Goal: Communication & Community: Answer question/provide support

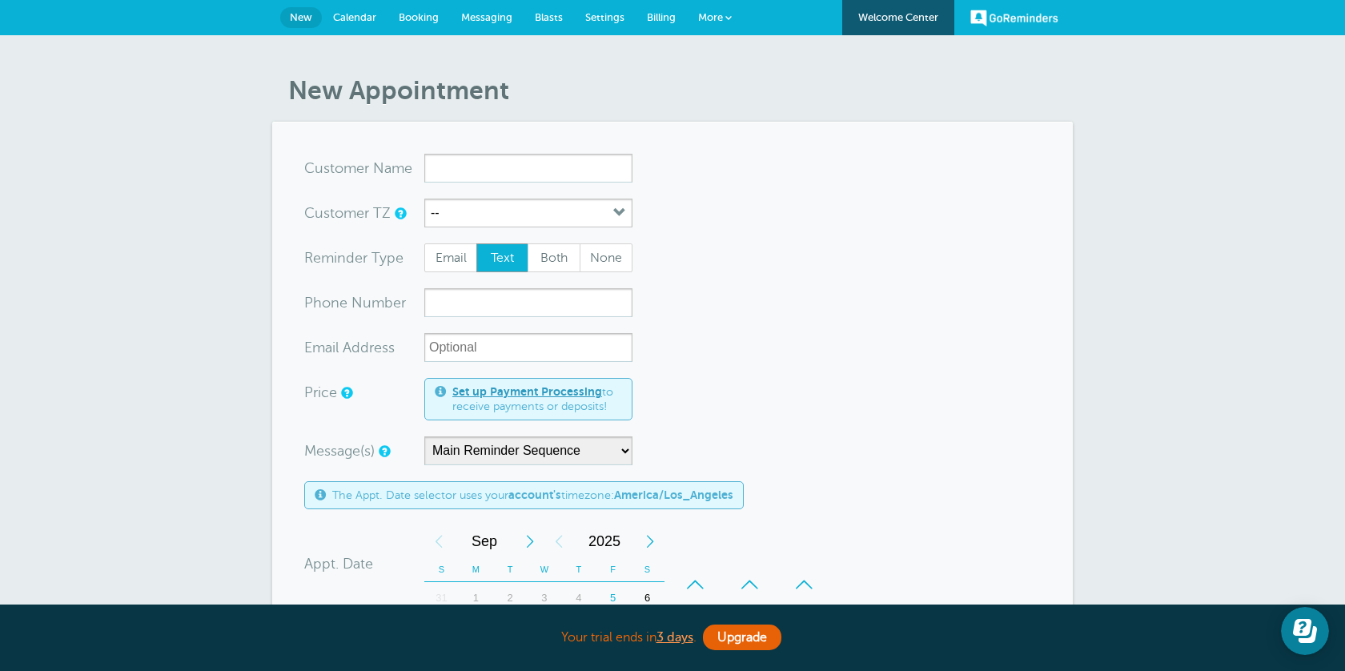
click at [367, 22] on link "Calendar" at bounding box center [355, 17] width 66 height 35
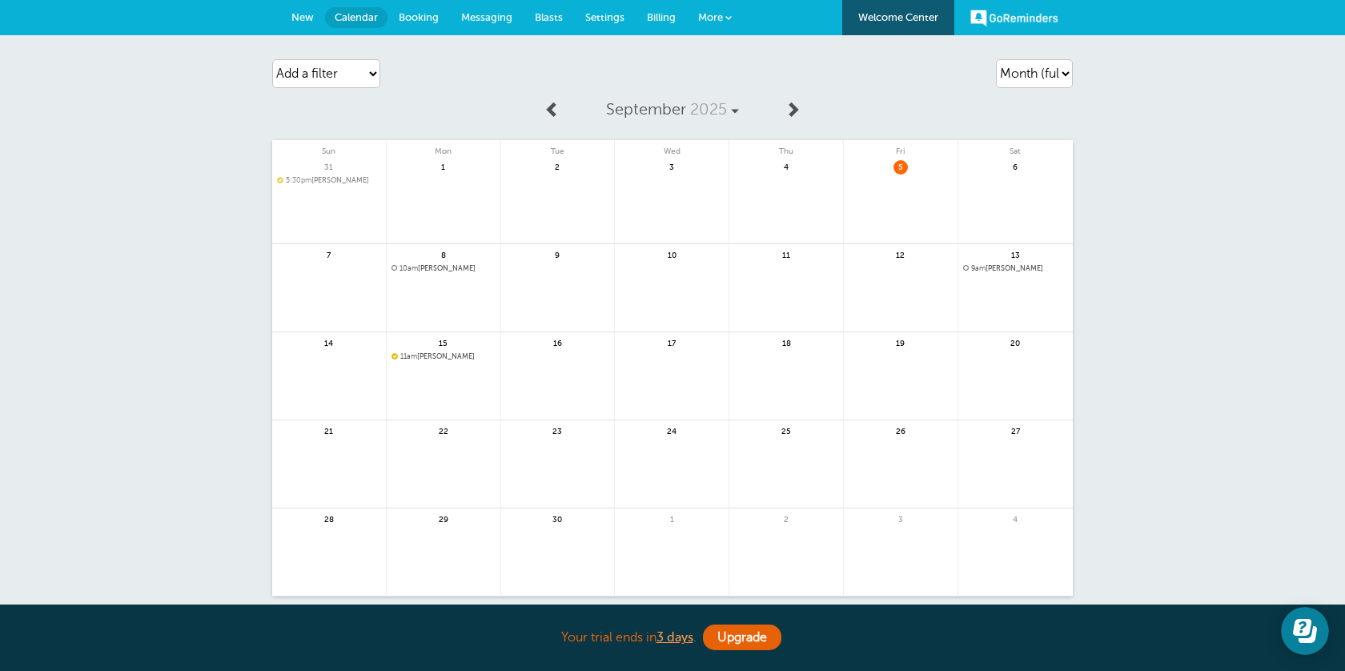
click at [401, 267] on span "10am" at bounding box center [409, 268] width 18 height 8
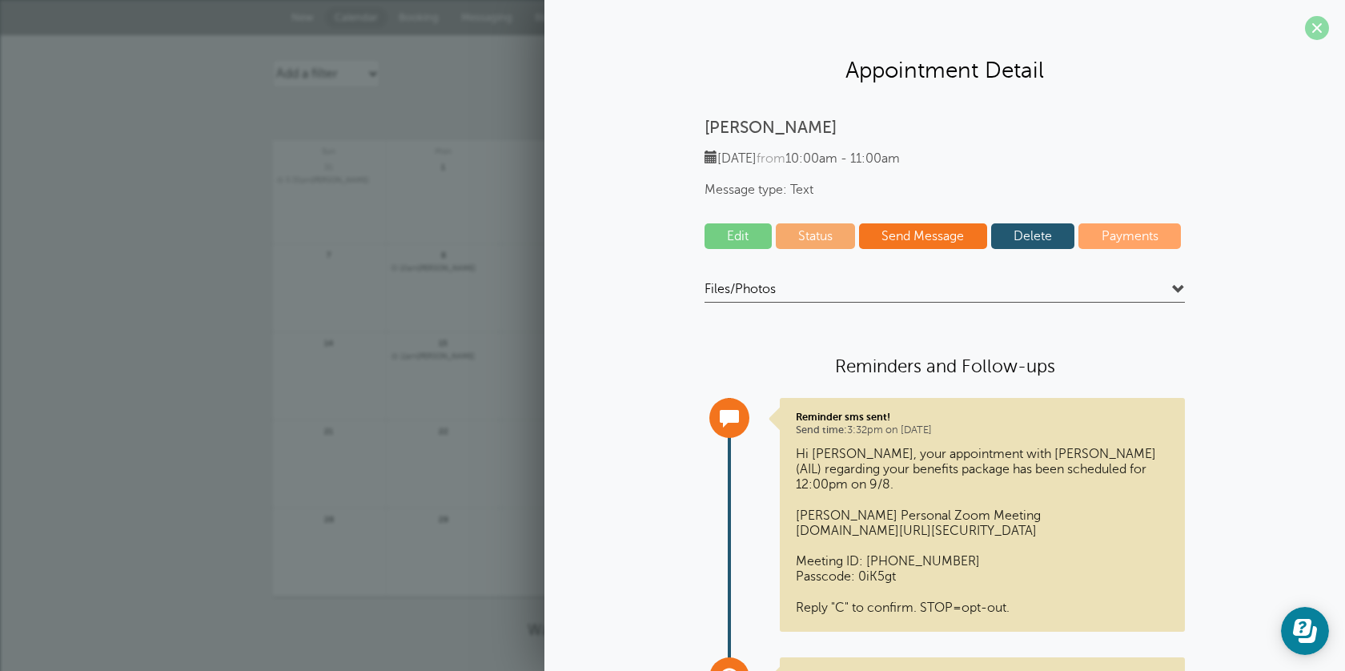
click at [1316, 30] on span at bounding box center [1317, 28] width 24 height 24
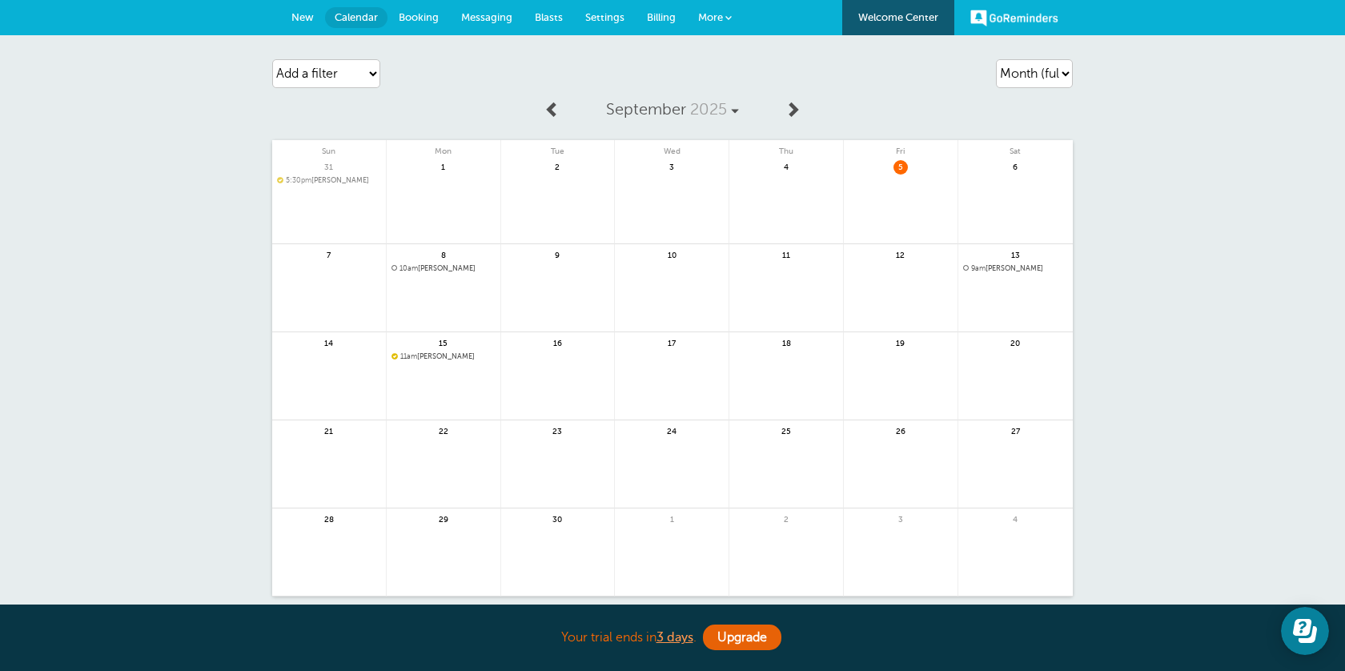
click at [500, 11] on span "Messaging" at bounding box center [486, 17] width 51 height 12
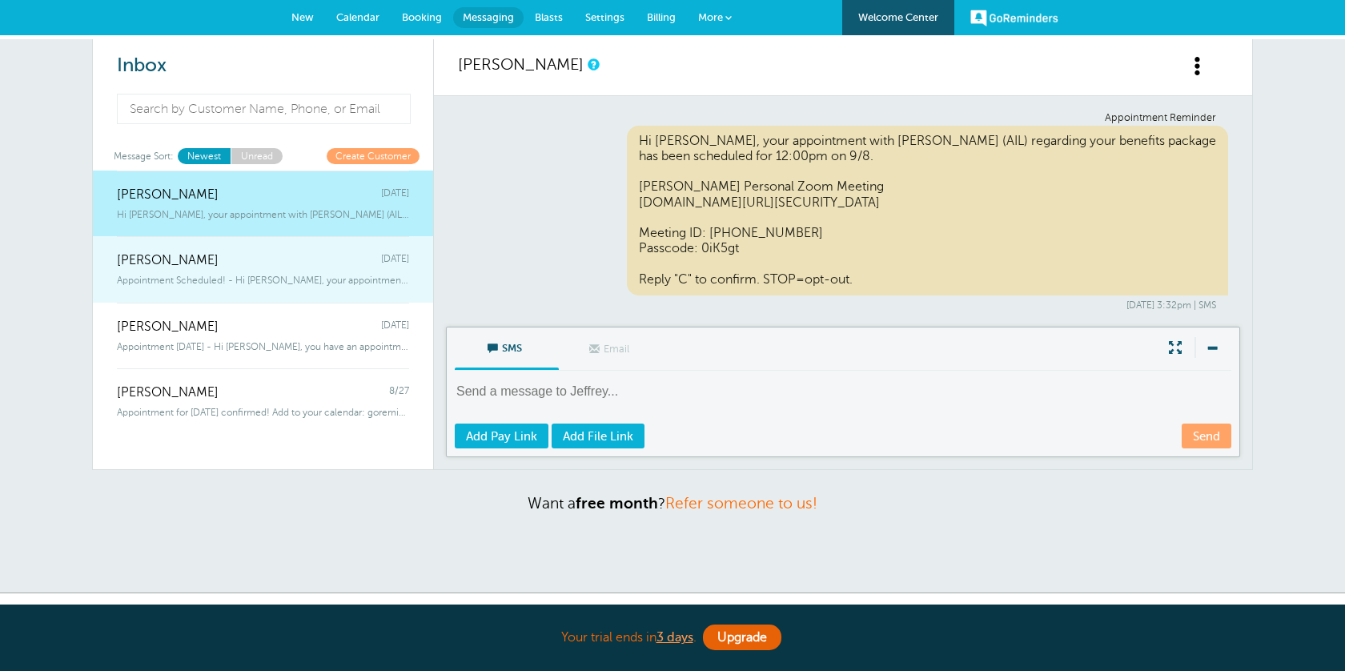
click at [279, 292] on link "Kayla Nadeau Thursday Appointment Scheduled! - Hi Kayla, your appointment with …" at bounding box center [263, 269] width 340 height 66
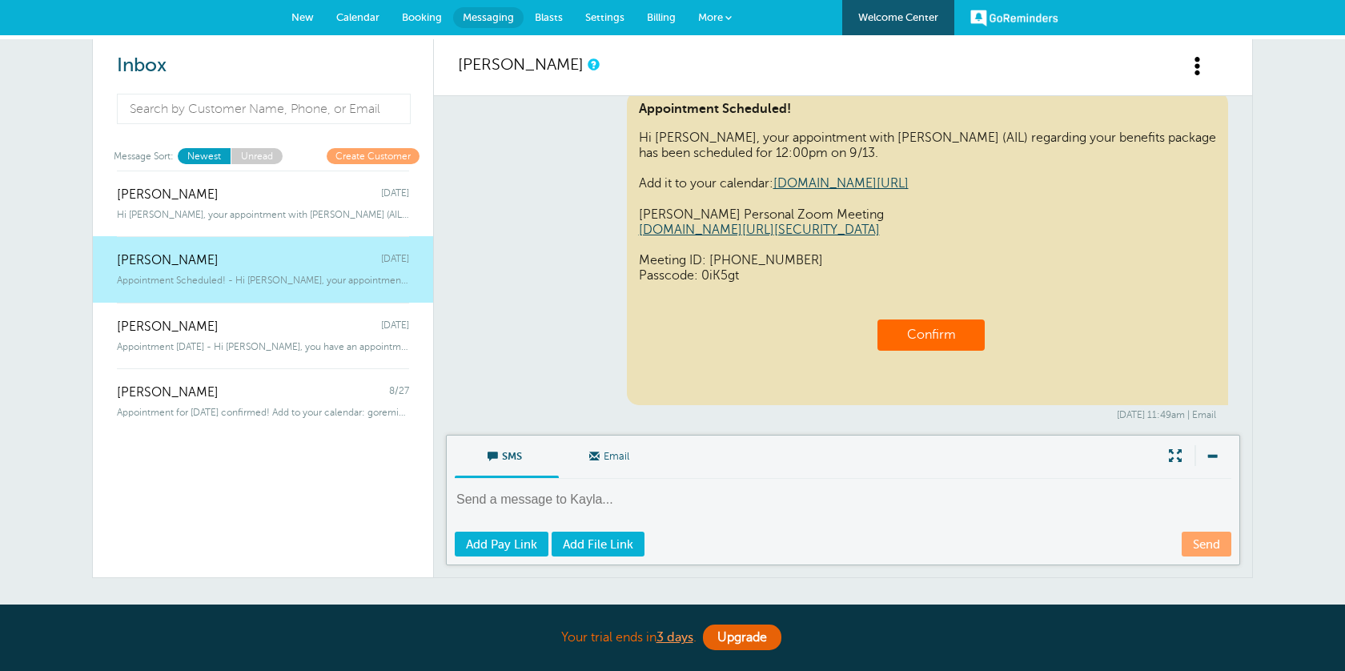
scroll to position [809, 0]
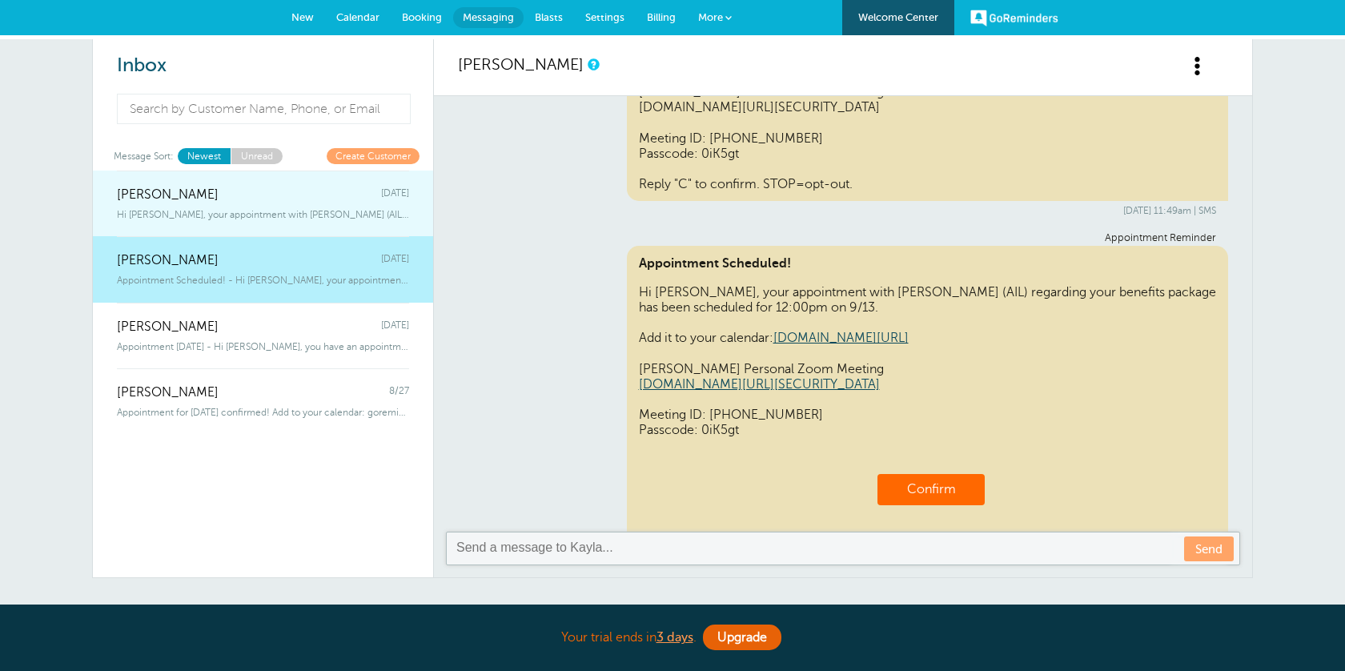
click at [381, 193] on span "Thursday" at bounding box center [395, 194] width 28 height 15
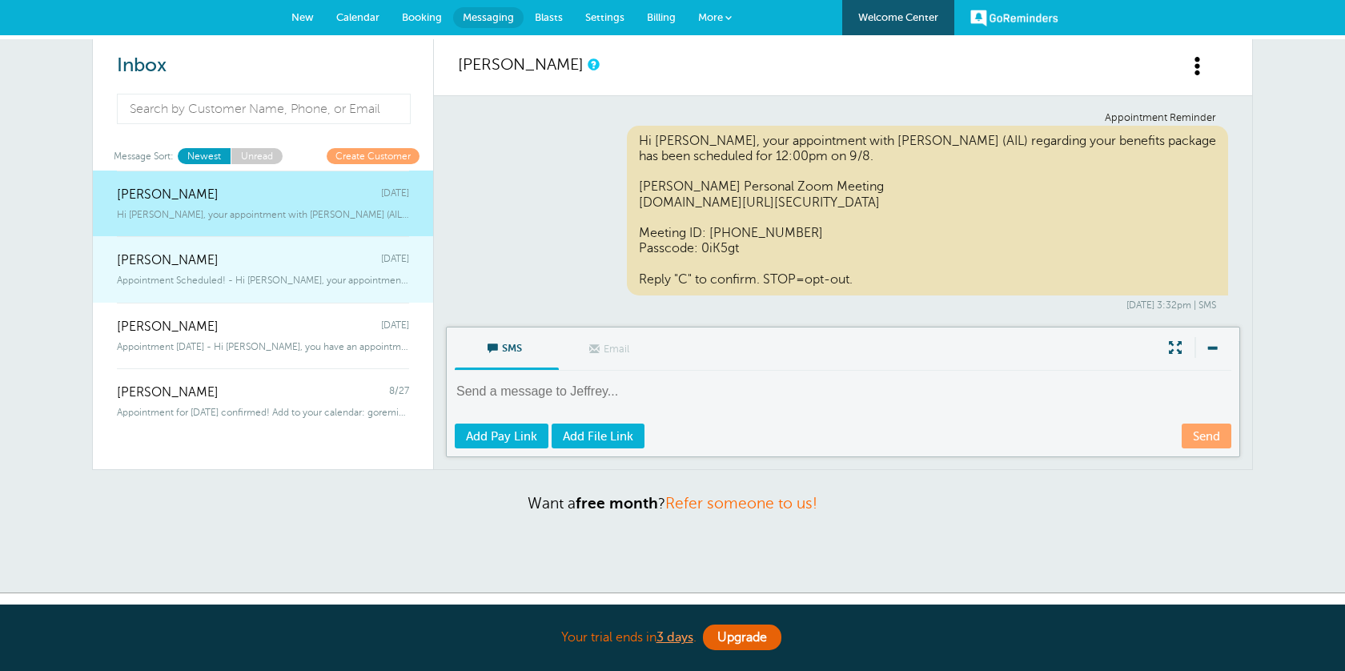
click at [356, 270] on div "Appointment Scheduled! - Hi Kayla, your appointment with Adrian Salas (AIL) reg…" at bounding box center [263, 277] width 292 height 18
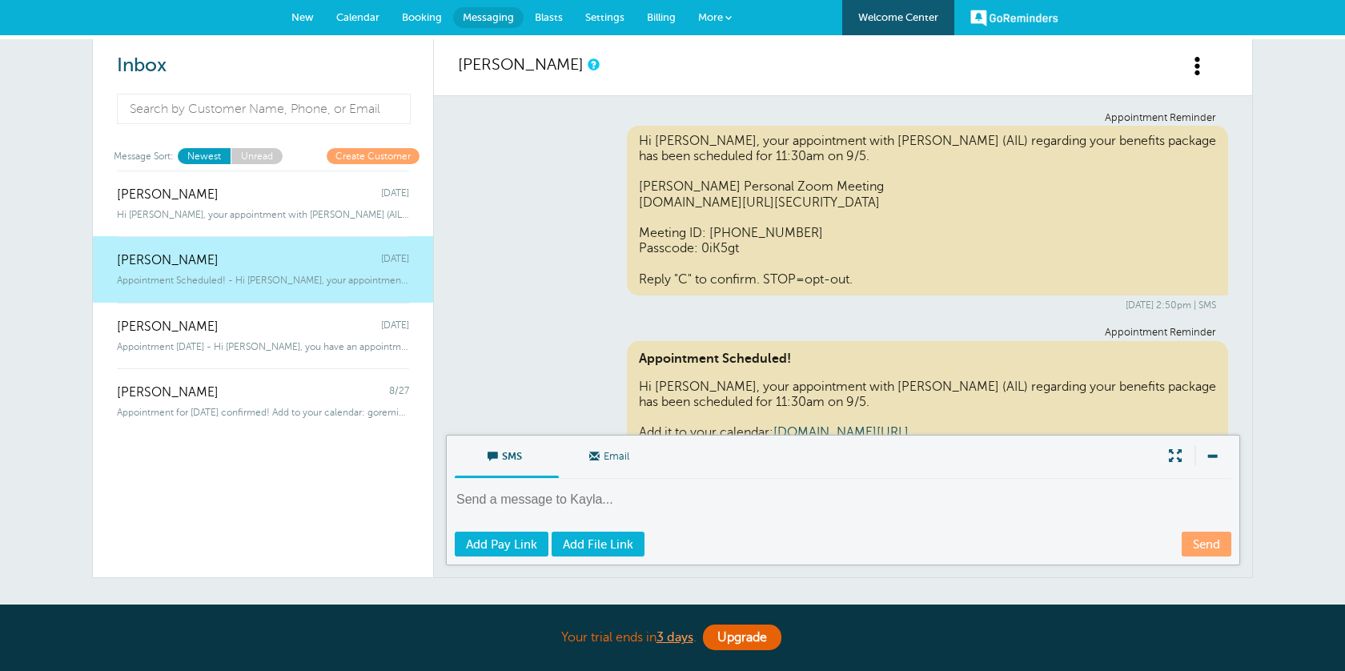
scroll to position [963, 0]
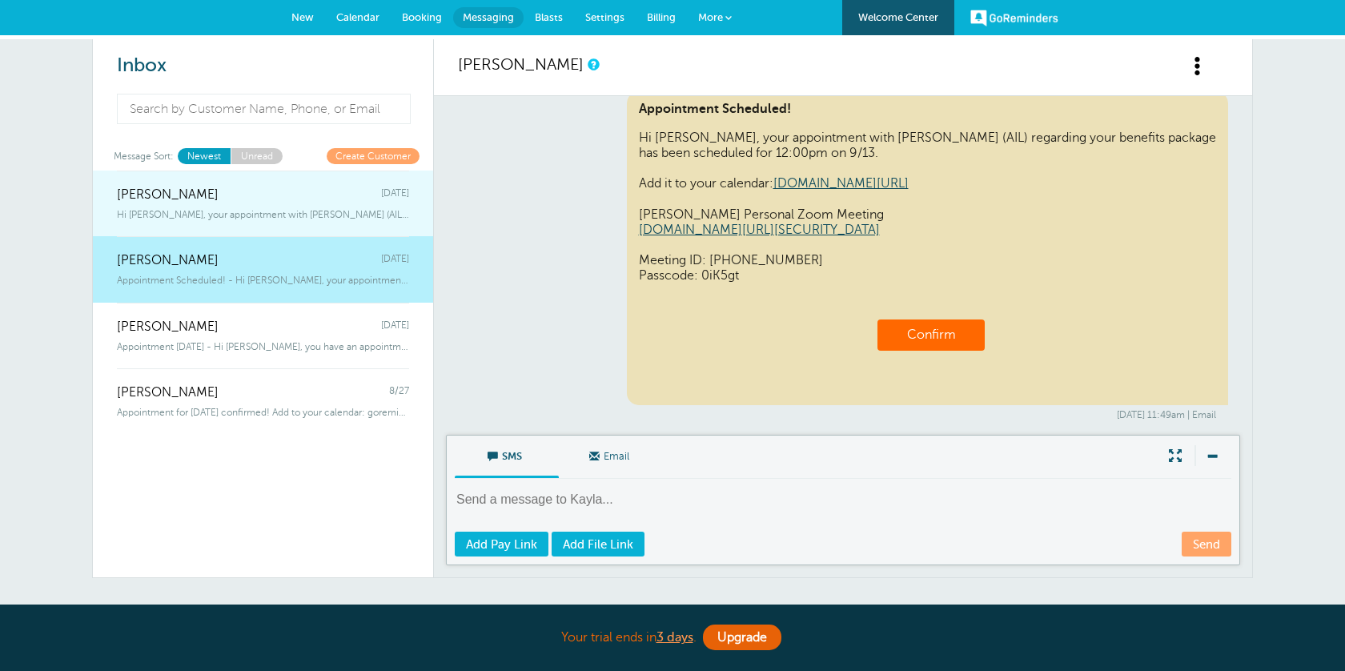
click at [381, 199] on span "Thursday" at bounding box center [395, 194] width 28 height 15
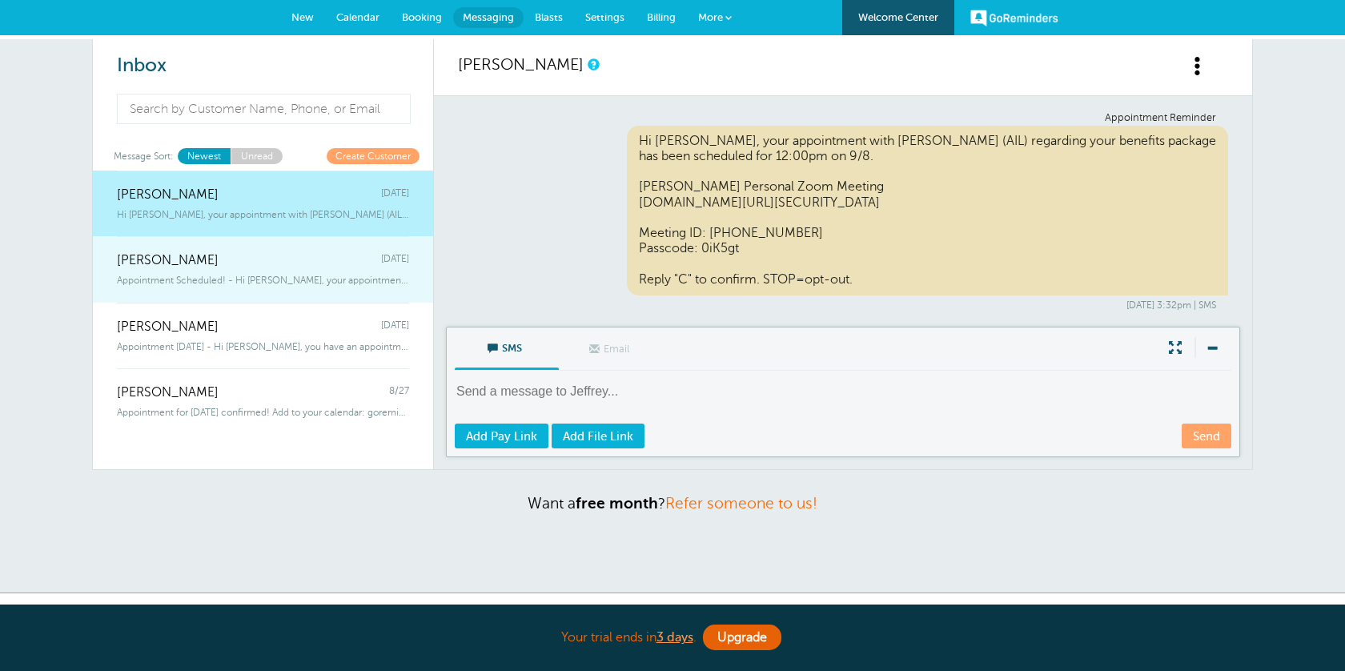
click at [341, 245] on div "Kayla Nadeau Thursday" at bounding box center [263, 252] width 292 height 32
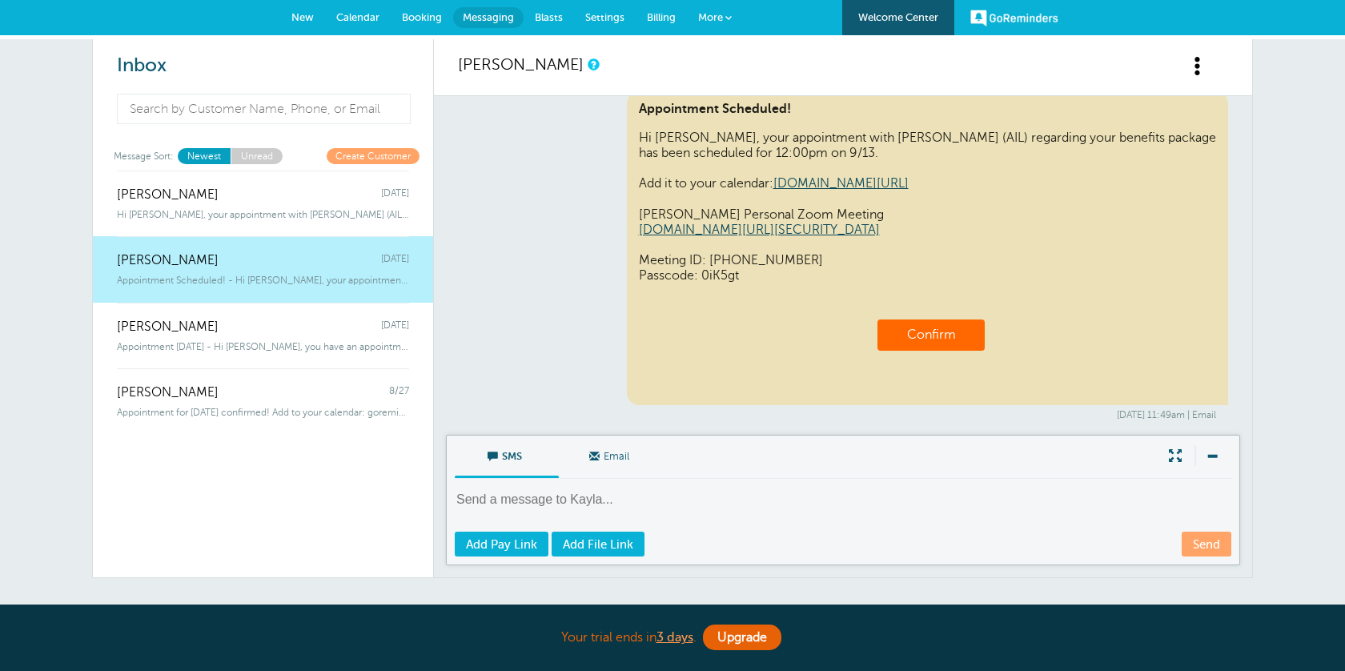
click at [923, 333] on link "Confirm" at bounding box center [931, 335] width 49 height 14
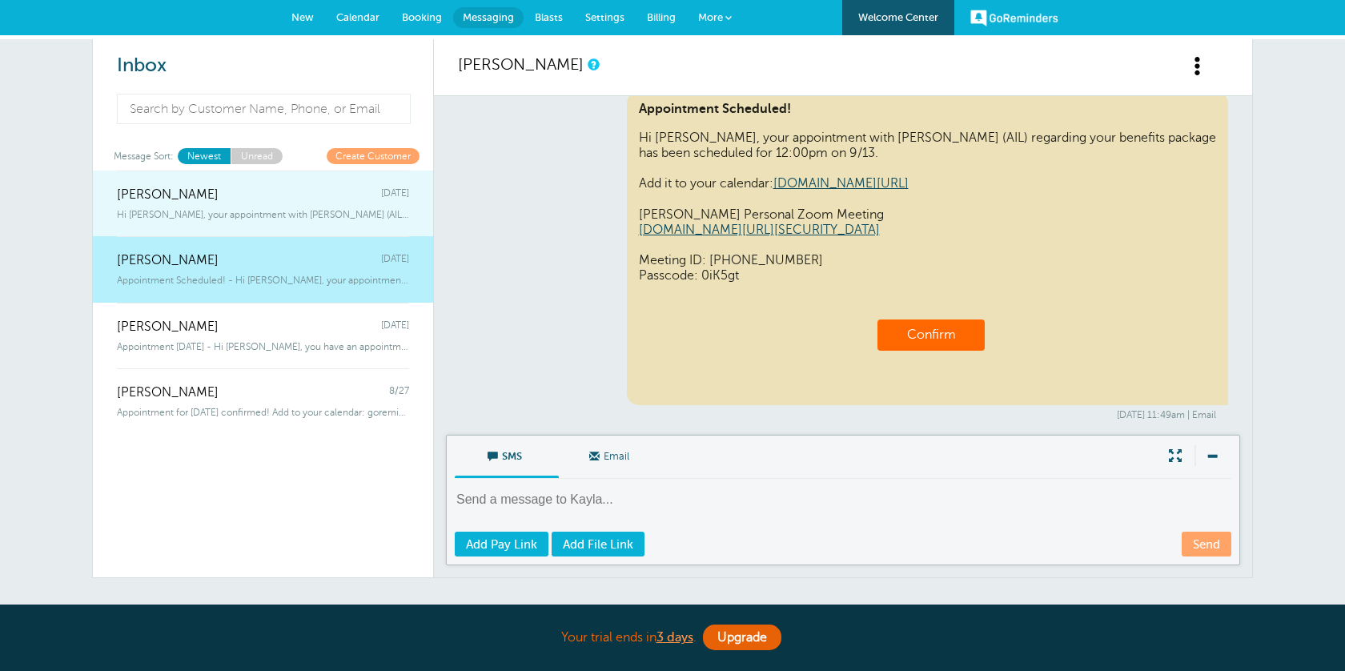
click at [359, 209] on span "Hi [PERSON_NAME], your appointment with [PERSON_NAME] (AIL) regarding your bene…" at bounding box center [263, 214] width 292 height 11
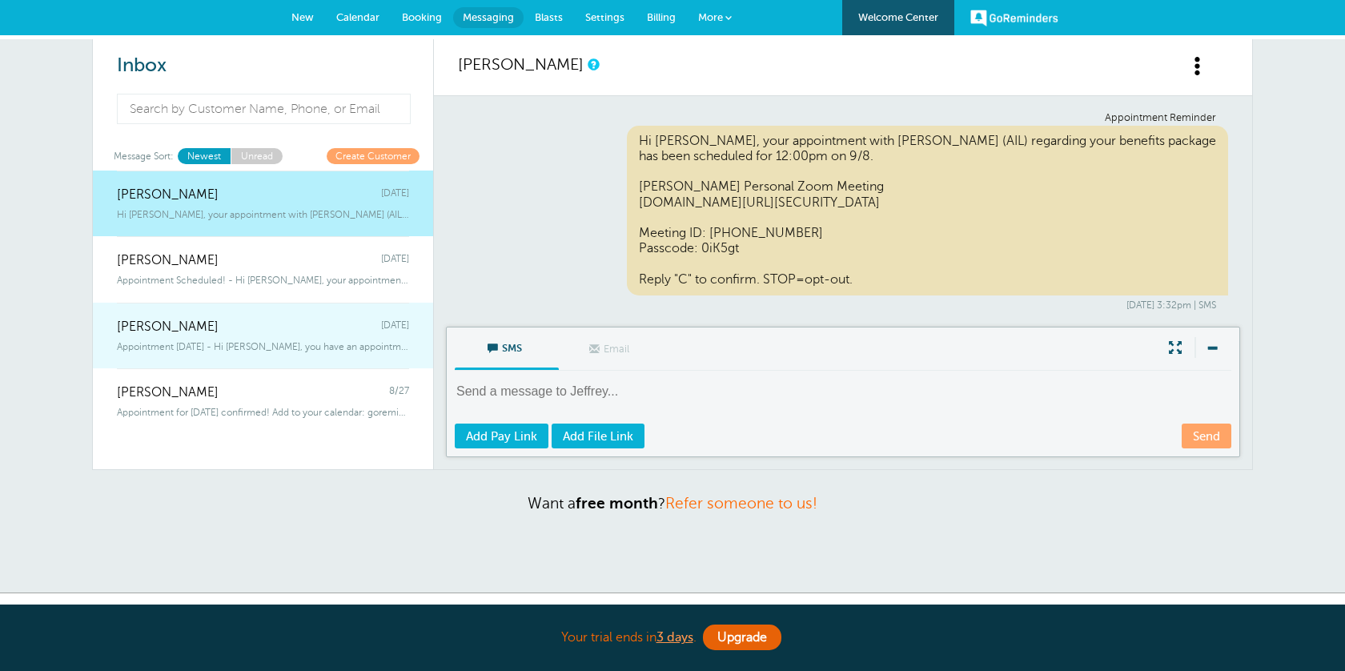
click at [343, 312] on div "Xavier Gates Sunday" at bounding box center [263, 319] width 292 height 32
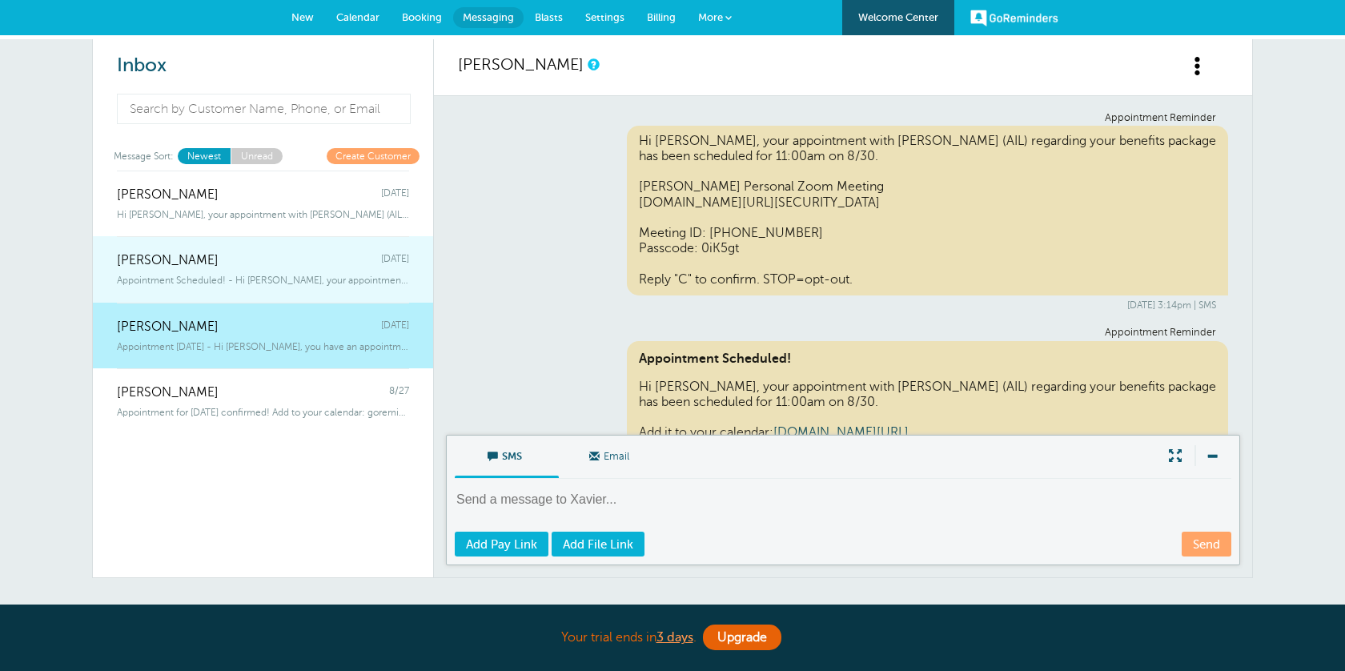
scroll to position [1682, 0]
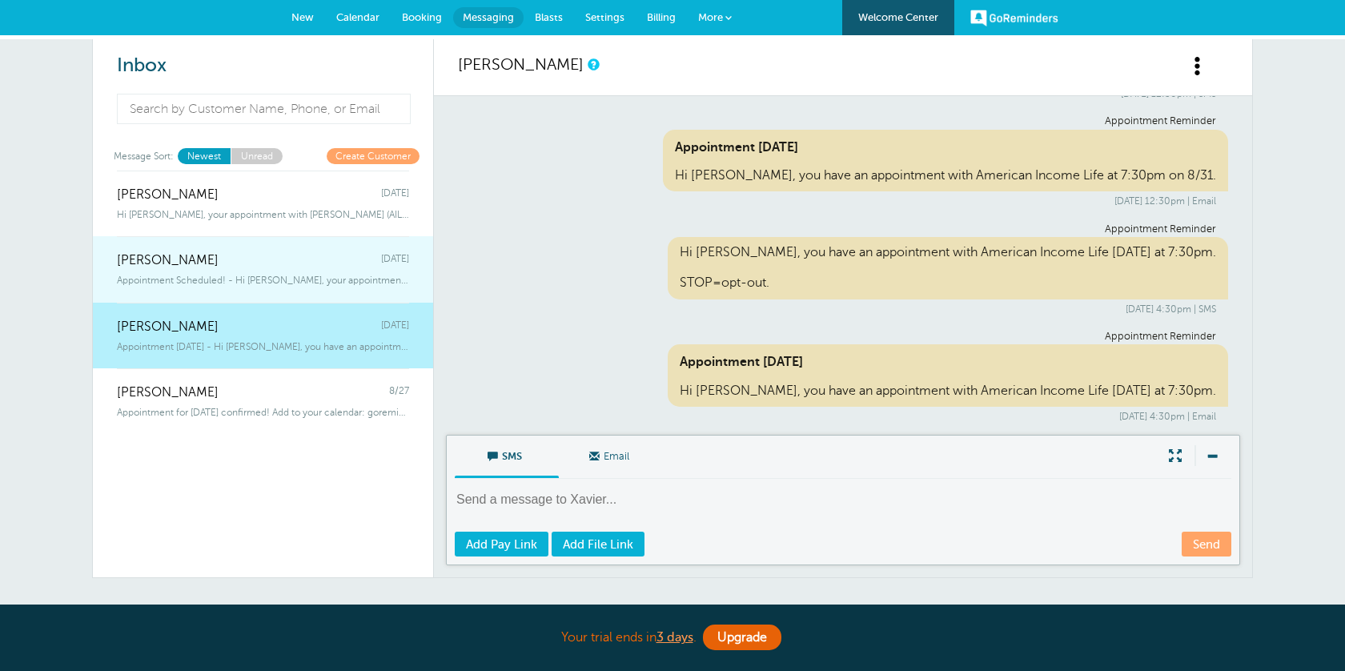
click at [322, 263] on div "Kayla Nadeau Thursday" at bounding box center [263, 252] width 292 height 32
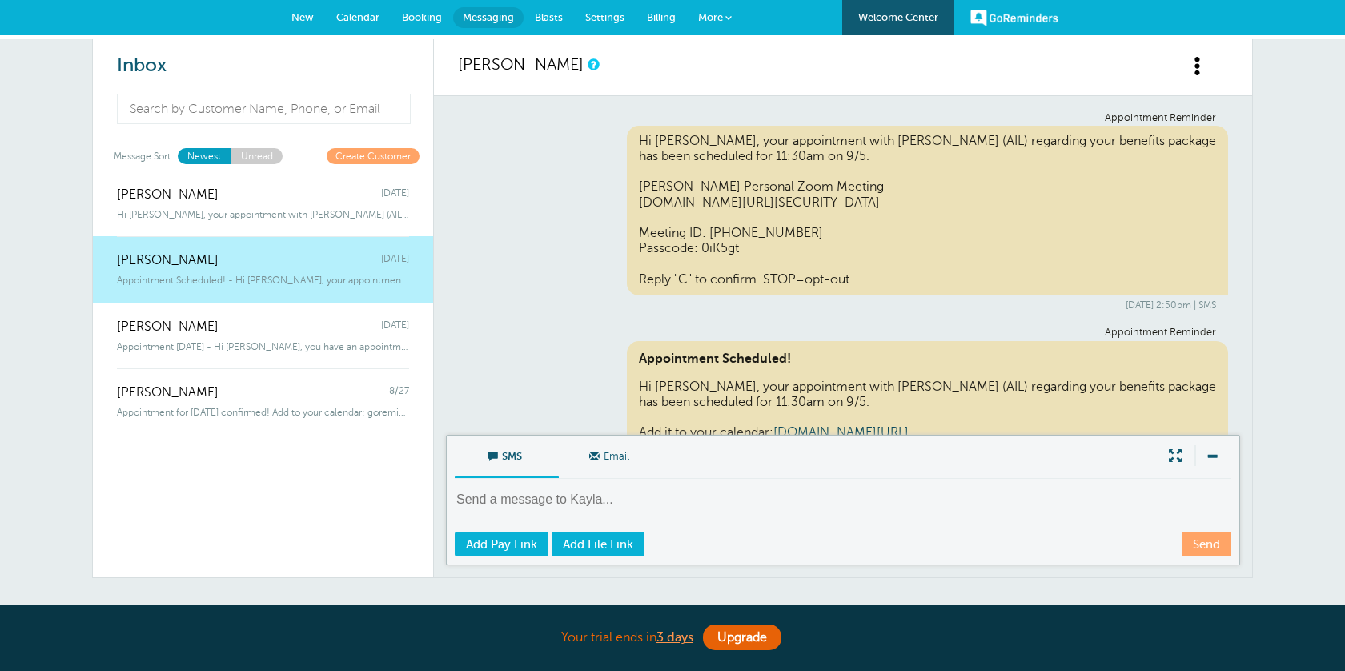
scroll to position [963, 0]
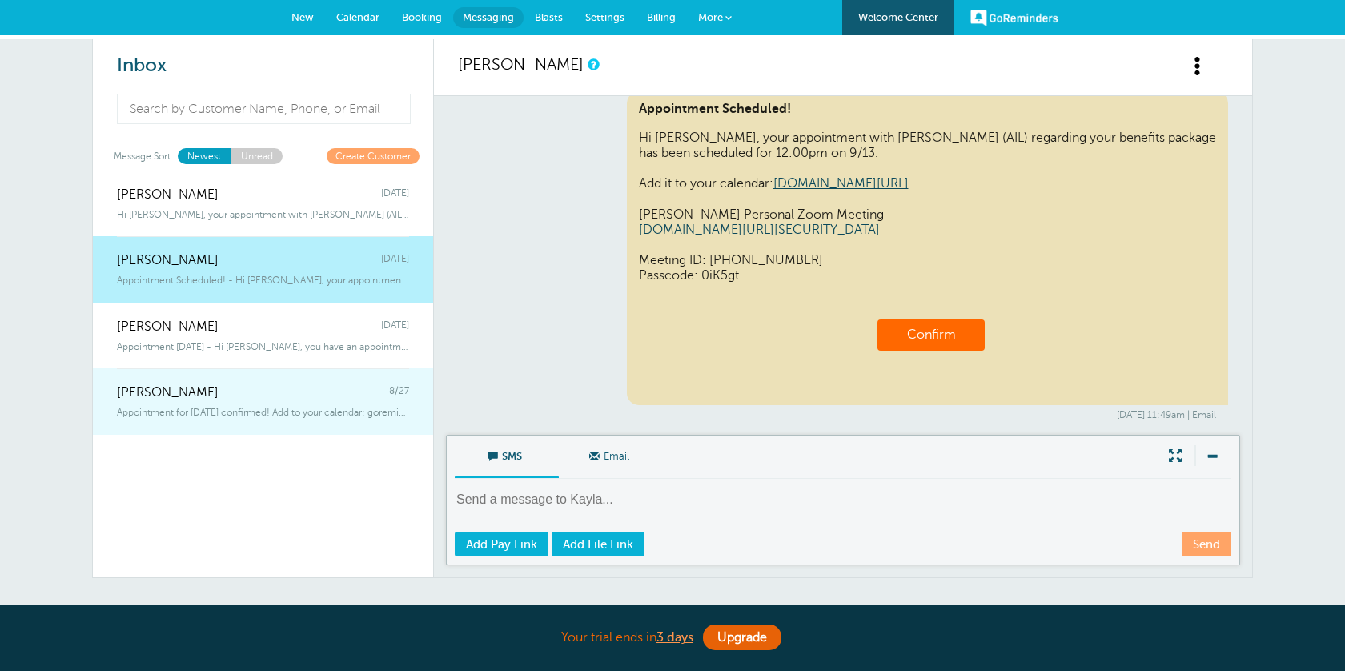
click at [308, 417] on span "Appointment for Monday, Sep. 15 confirmed! Add to your calendar: goreminder" at bounding box center [263, 412] width 292 height 11
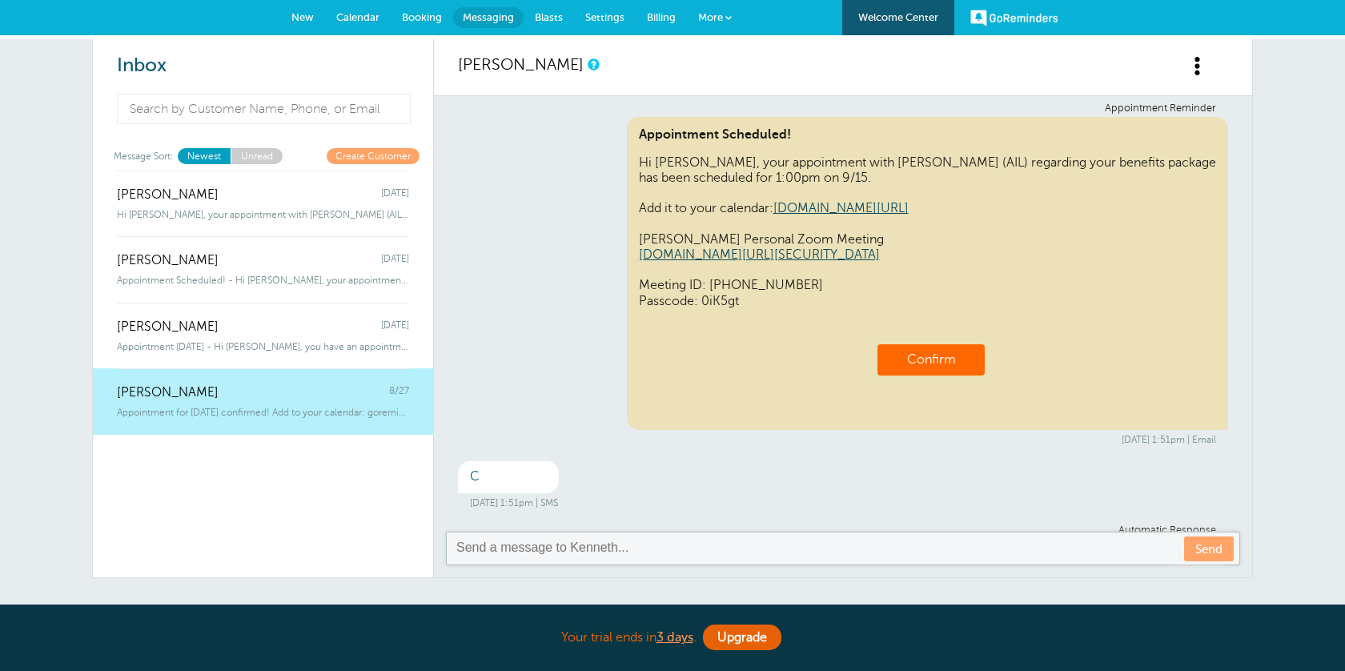
scroll to position [220, 0]
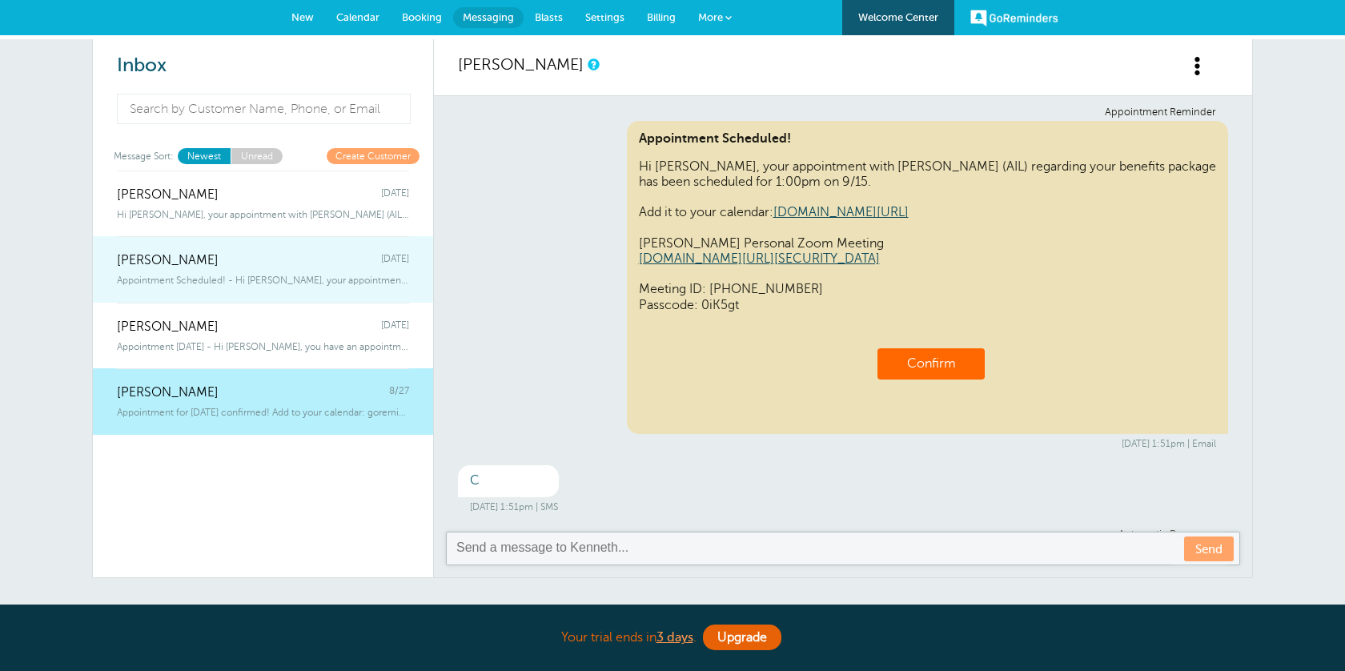
click at [353, 268] on div "Appointment Scheduled! - Hi [PERSON_NAME], your appointment with [PERSON_NAME] …" at bounding box center [263, 277] width 292 height 18
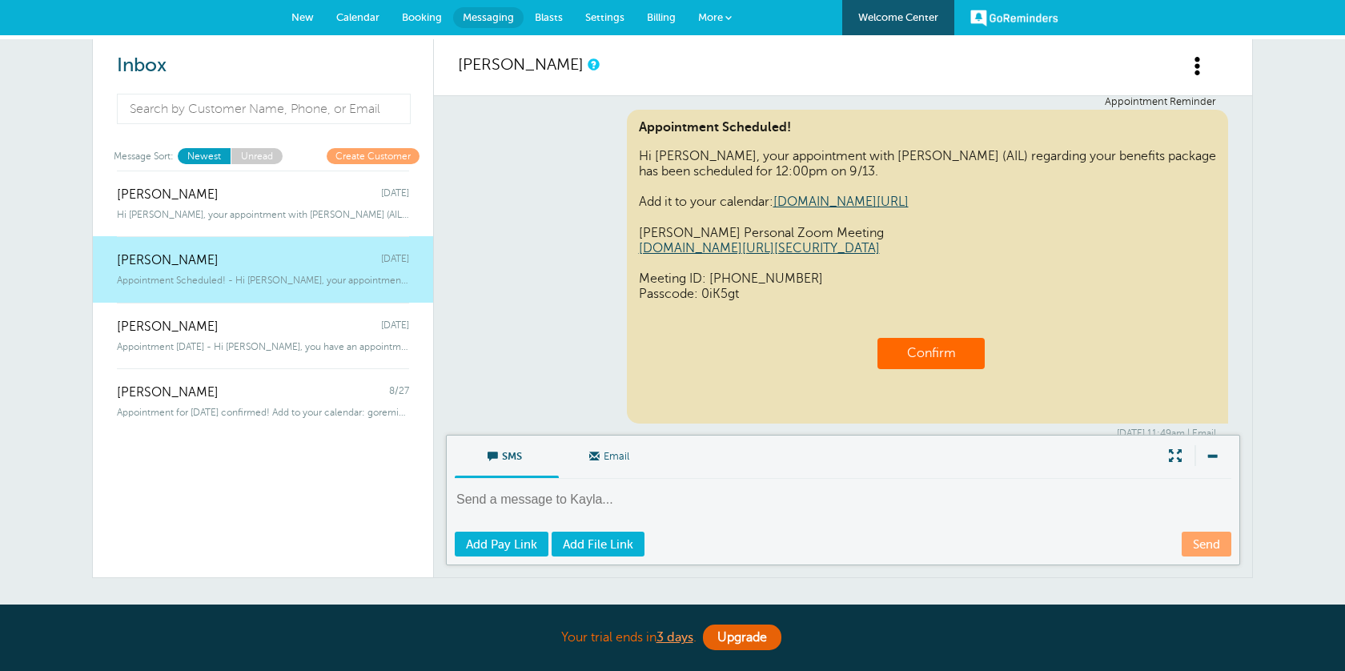
scroll to position [943, 0]
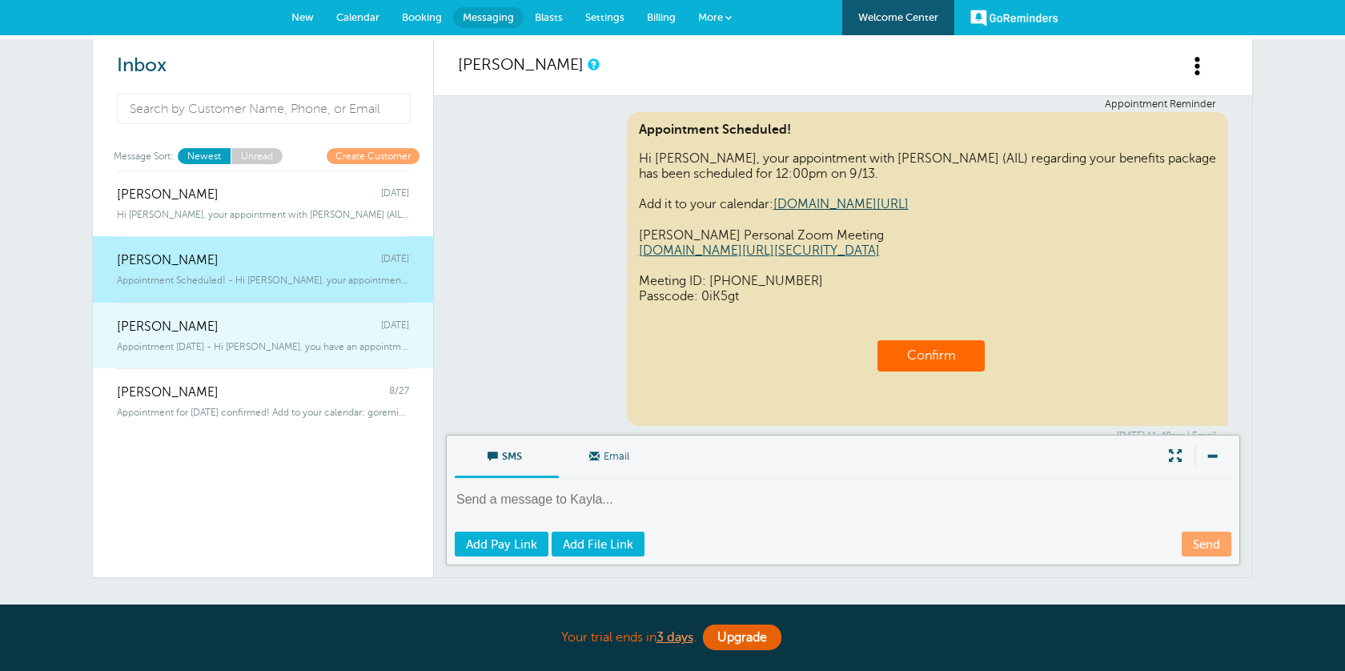
click at [390, 332] on span "Sunday" at bounding box center [395, 327] width 28 height 15
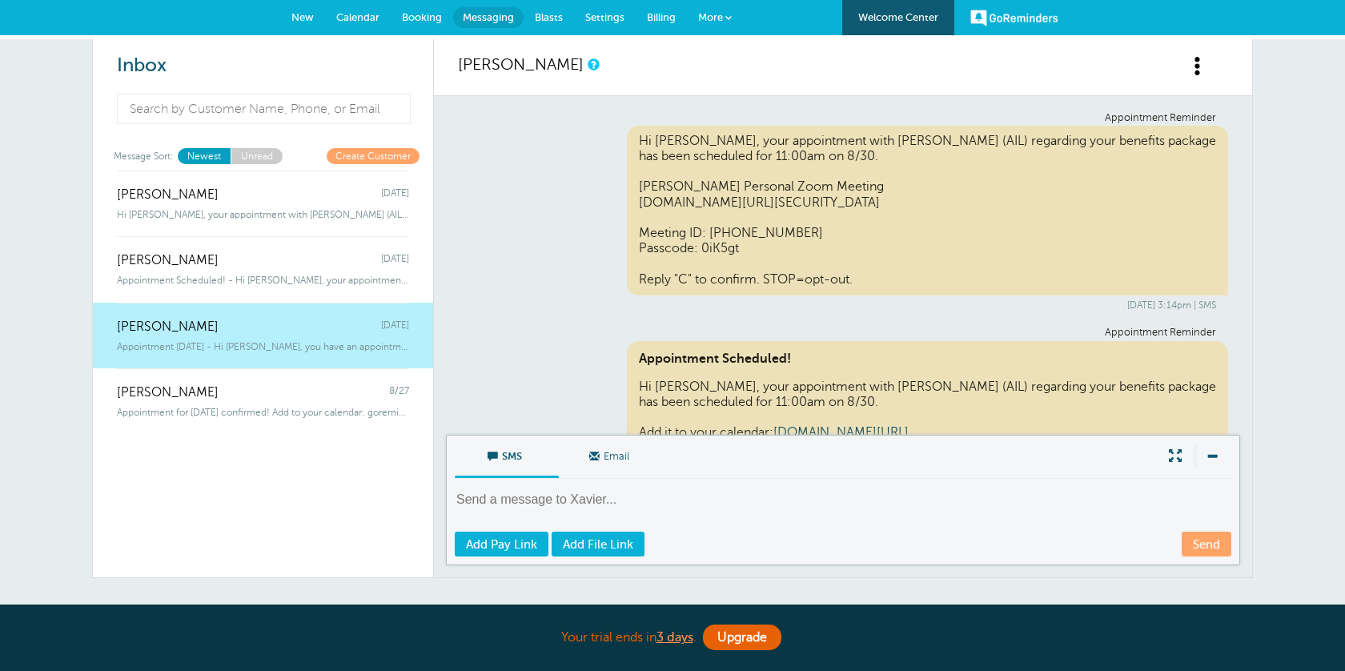
scroll to position [1682, 0]
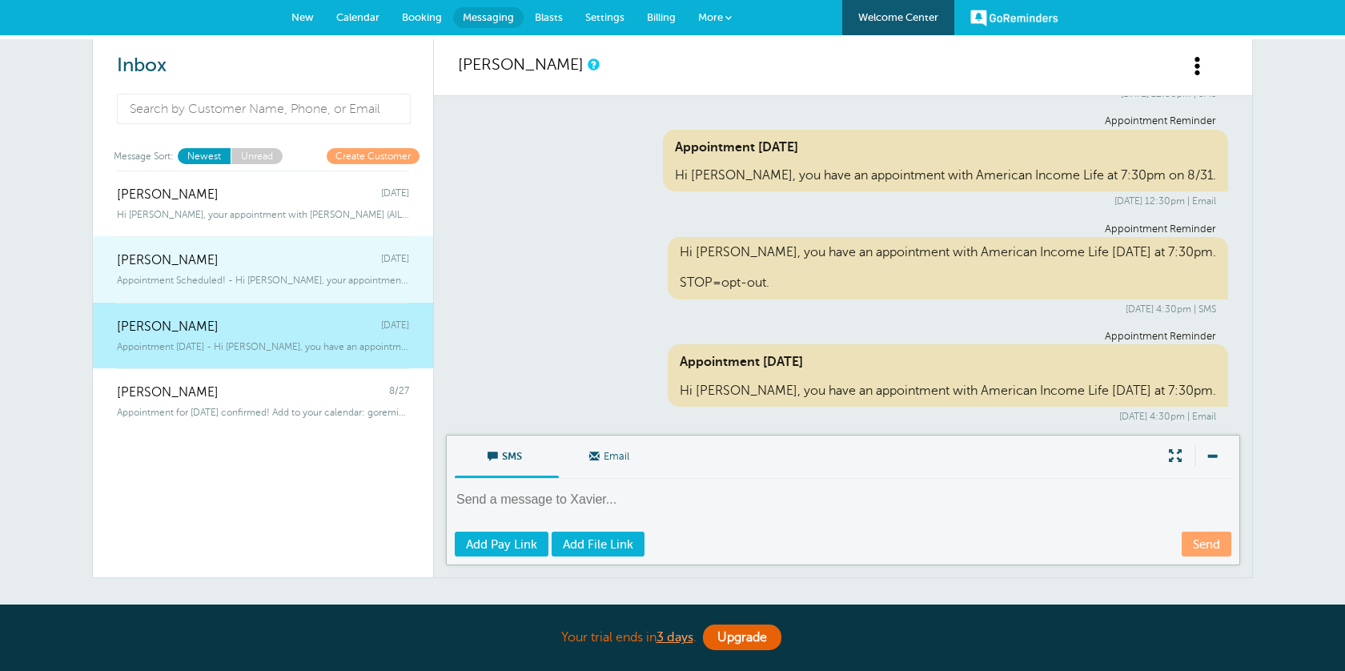
click at [378, 275] on span "Appointment Scheduled! - Hi Kayla, your appointment with Adrian Salas (AIL) reg…" at bounding box center [263, 280] width 292 height 11
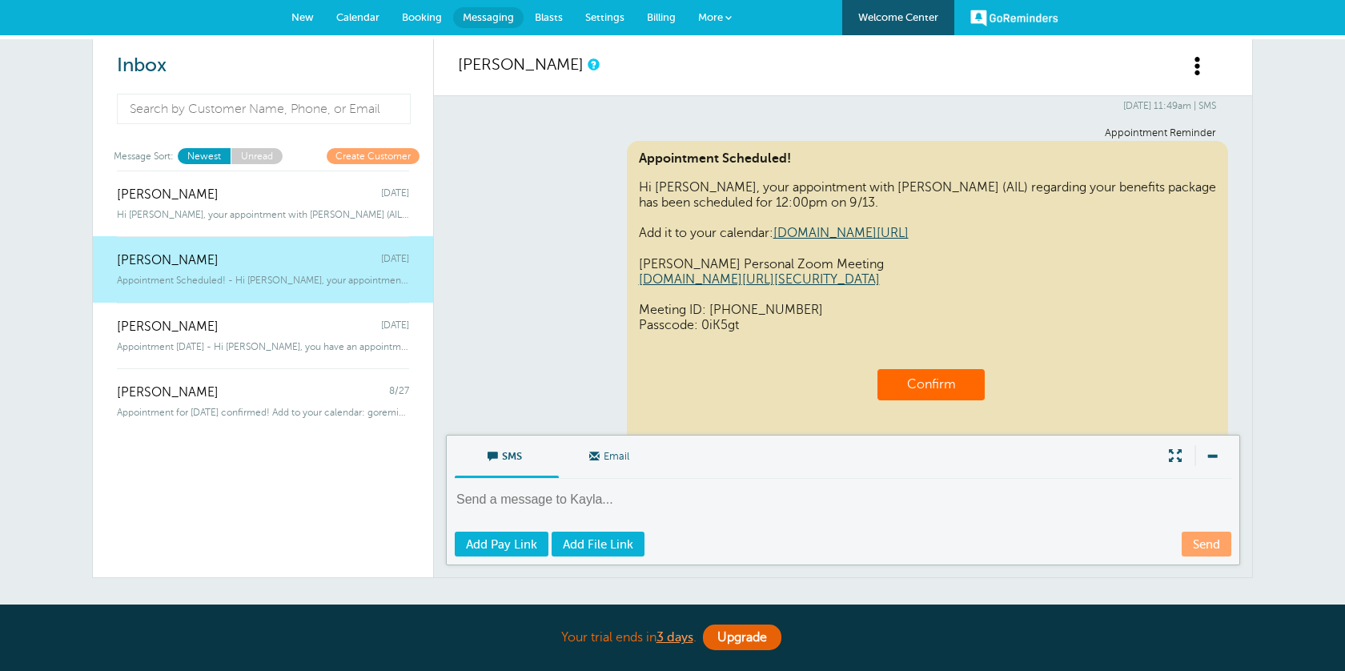
scroll to position [963, 0]
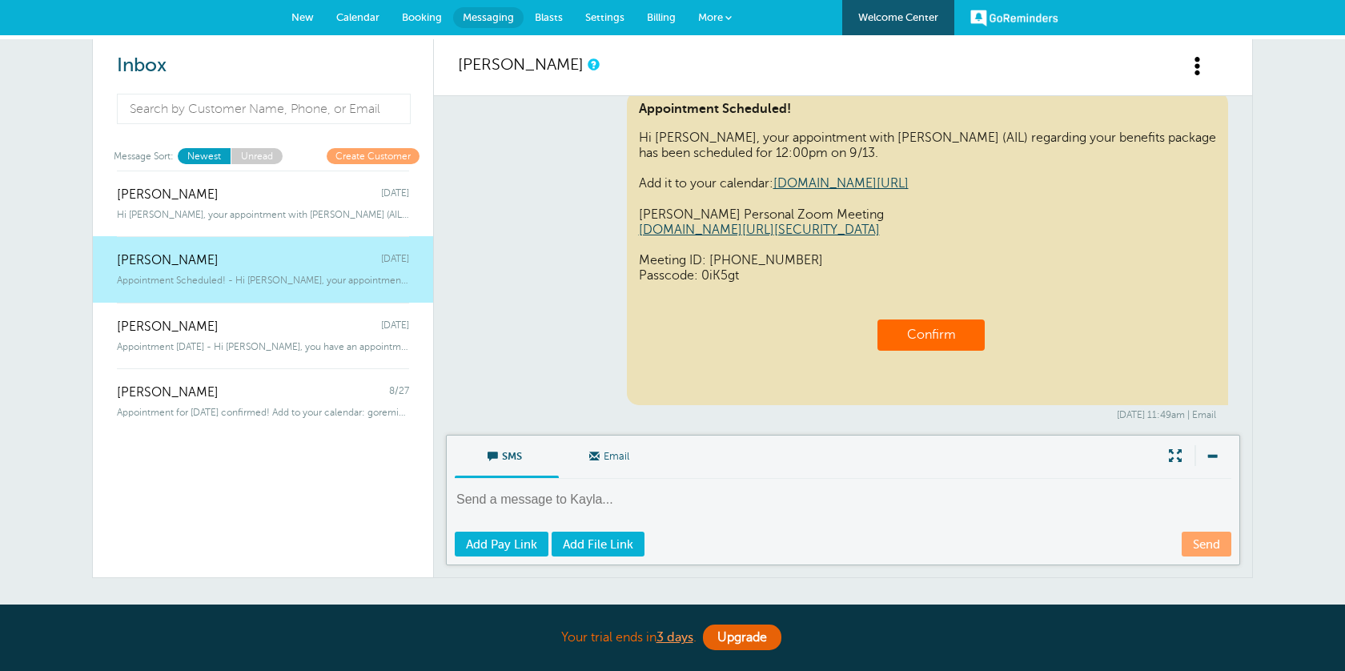
click at [377, 14] on span "Calendar" at bounding box center [357, 17] width 43 height 12
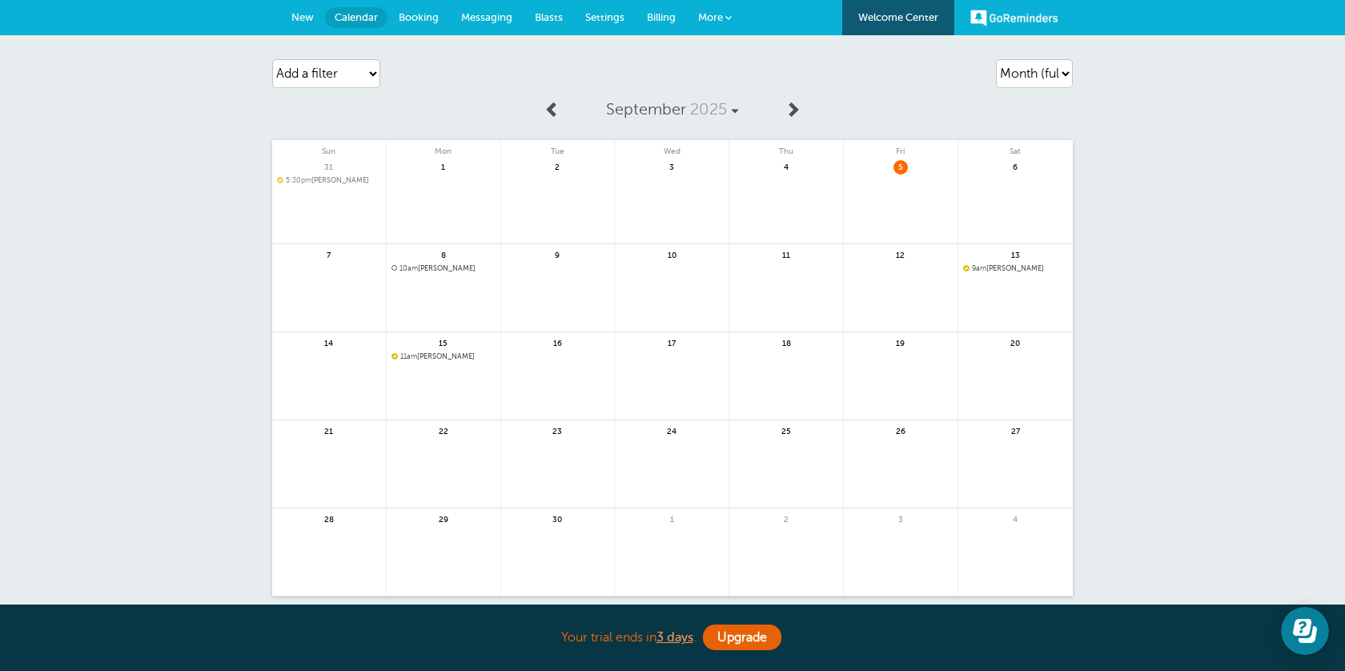
click at [407, 269] on span "10am" at bounding box center [409, 268] width 18 height 8
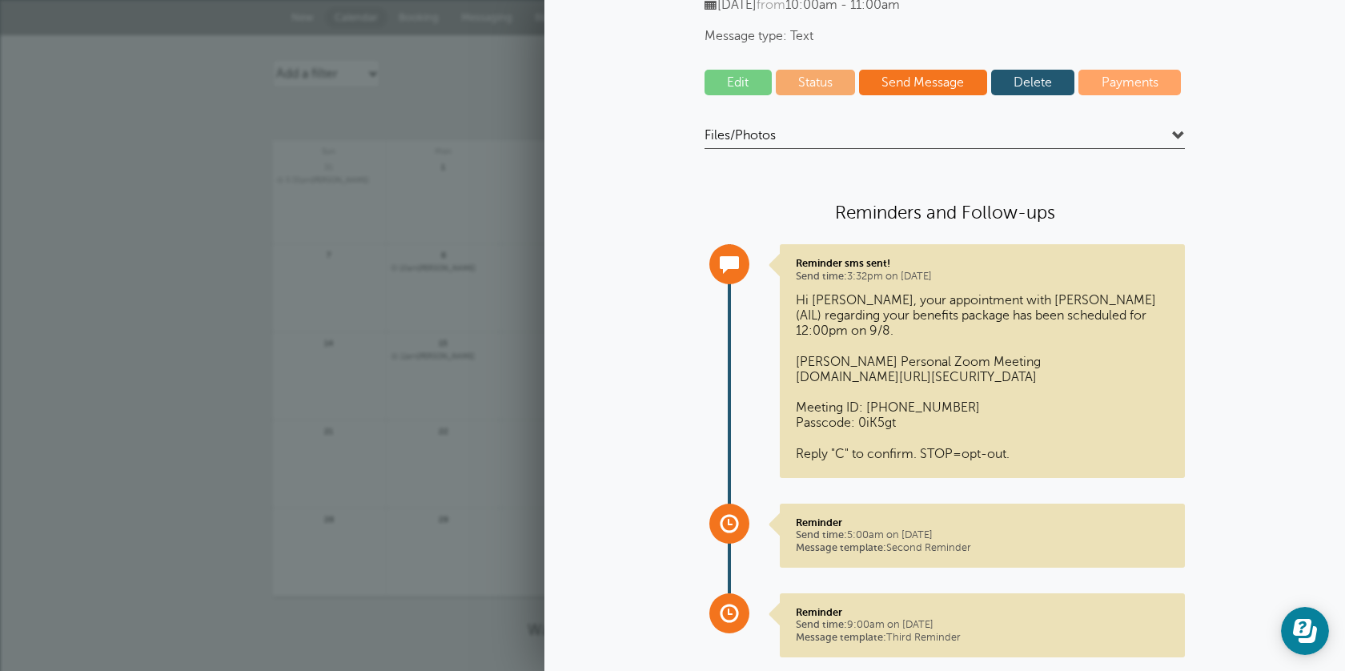
scroll to position [153, 0]
click at [879, 81] on link "Send Message" at bounding box center [923, 83] width 128 height 26
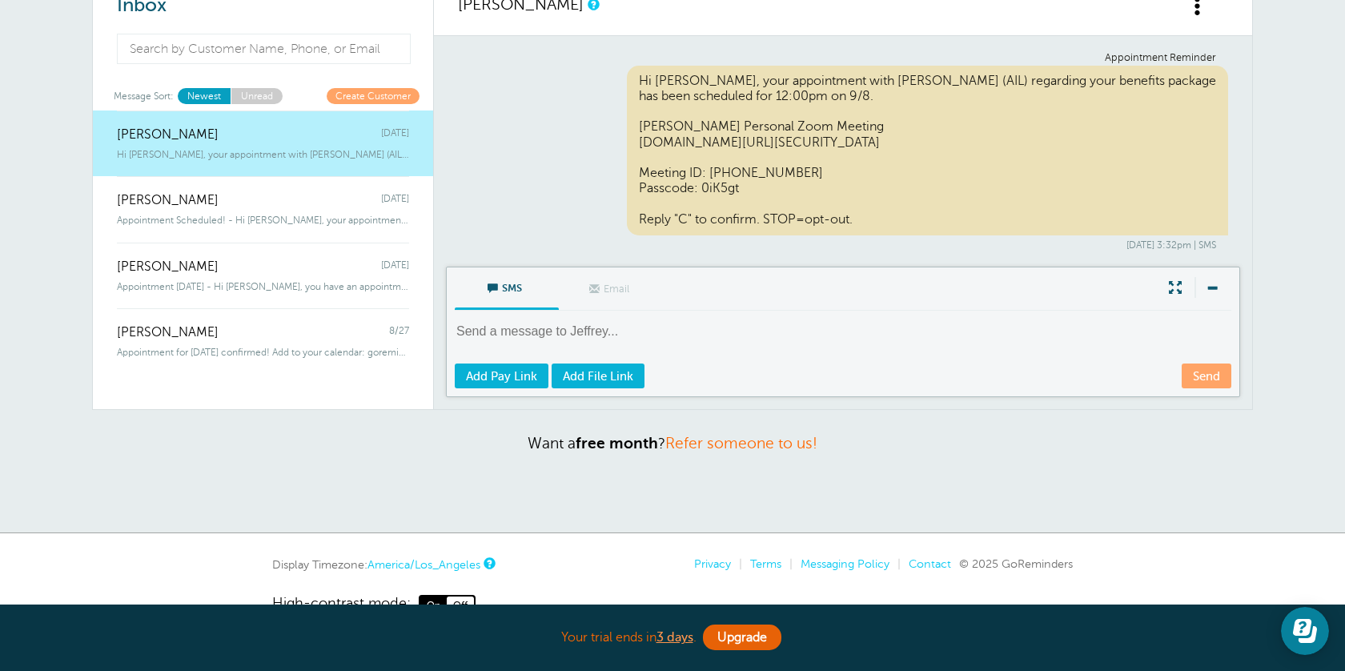
scroll to position [58, 0]
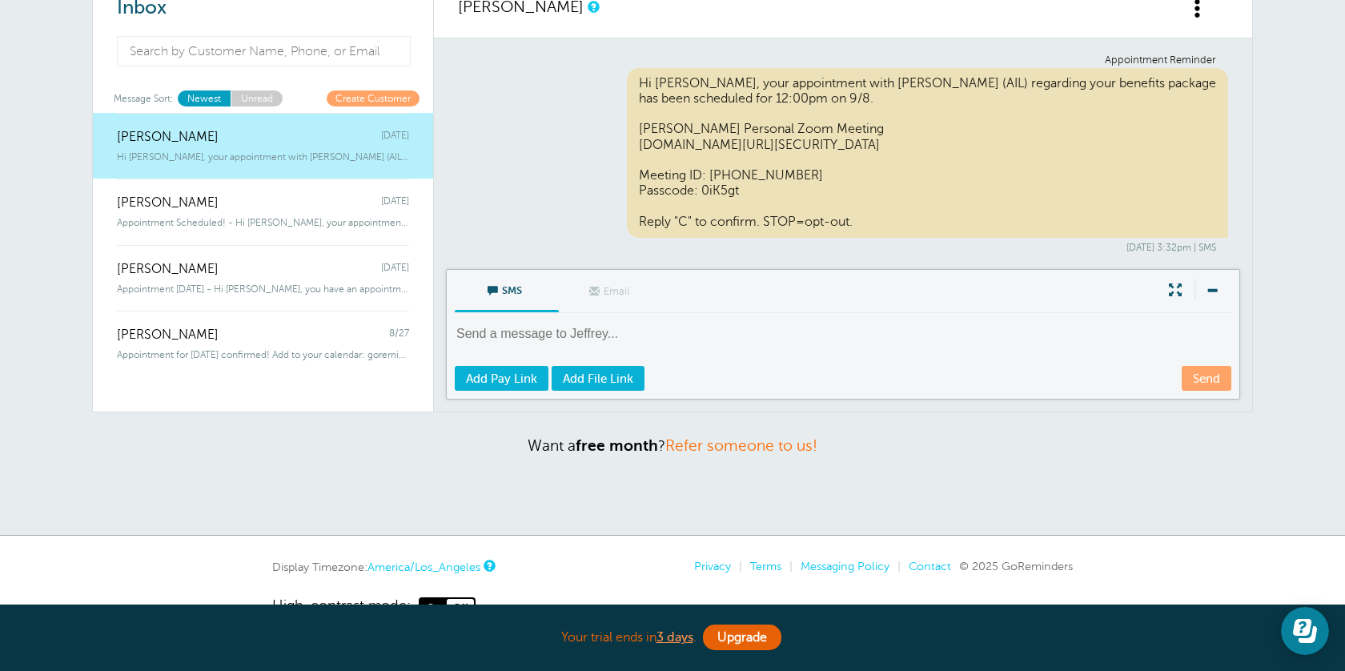
click at [323, 140] on div "Jeffrey Schneeweis Thursday" at bounding box center [263, 129] width 292 height 32
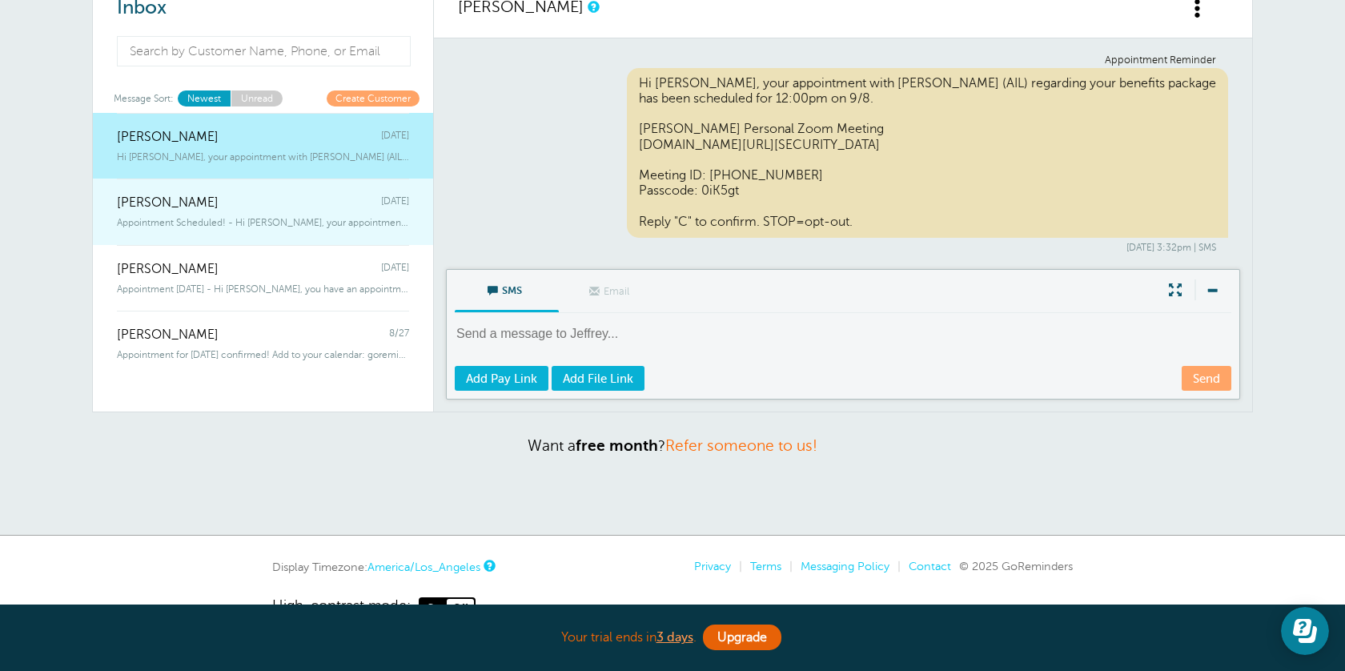
click at [318, 211] on div "Appointment Scheduled! - Hi Kayla, your appointment with Adrian Salas (AIL) reg…" at bounding box center [263, 220] width 292 height 18
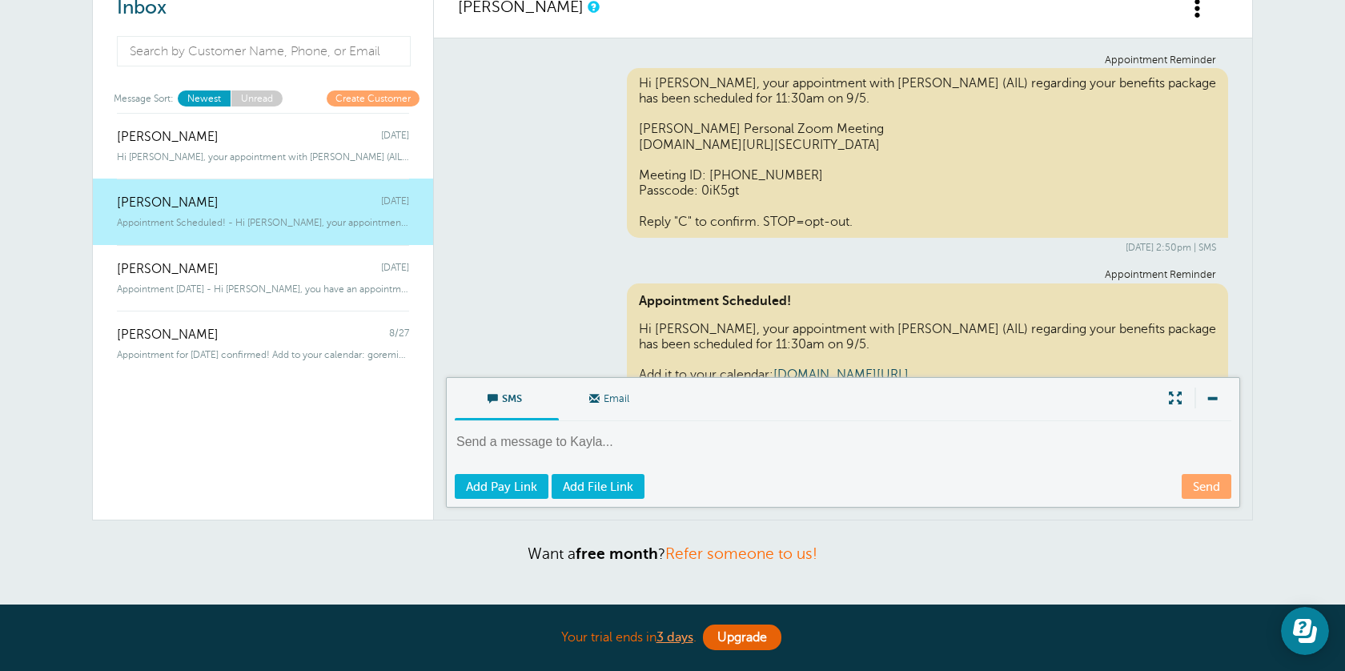
scroll to position [963, 0]
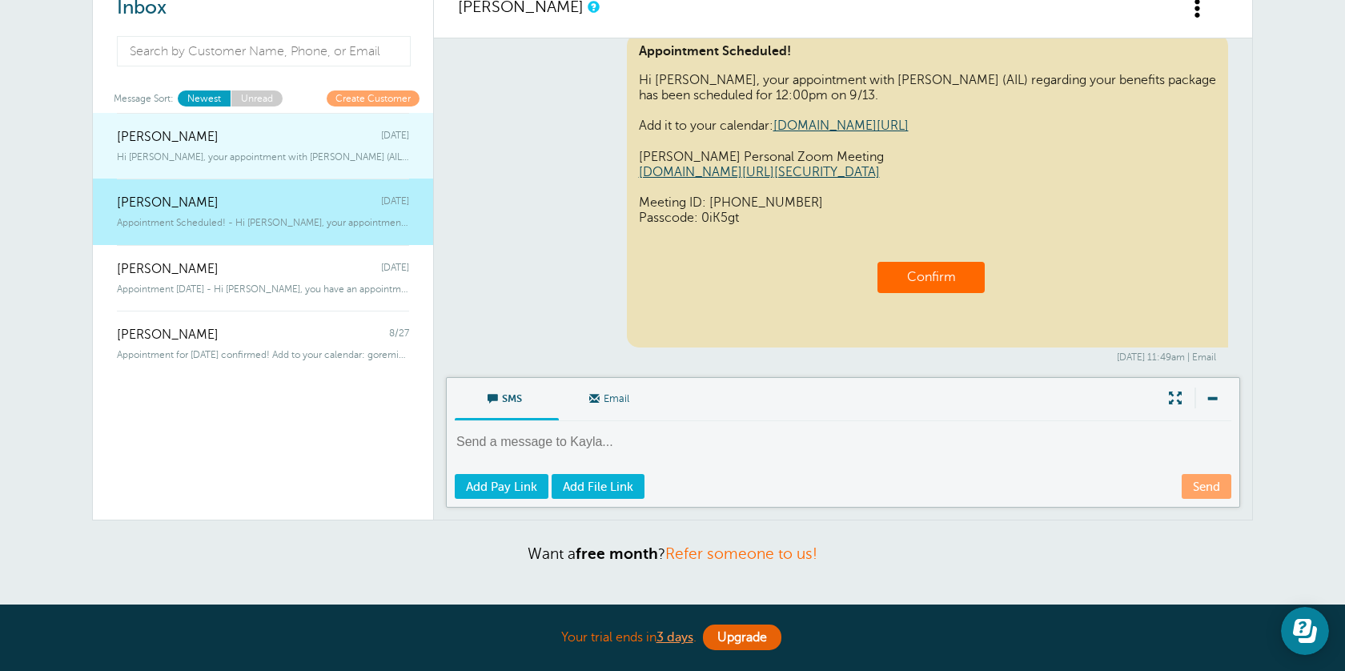
click at [334, 160] on span "Hi Jeffrey, your appointment with Adrian Salas (AIL) regarding your benefit" at bounding box center [263, 156] width 292 height 11
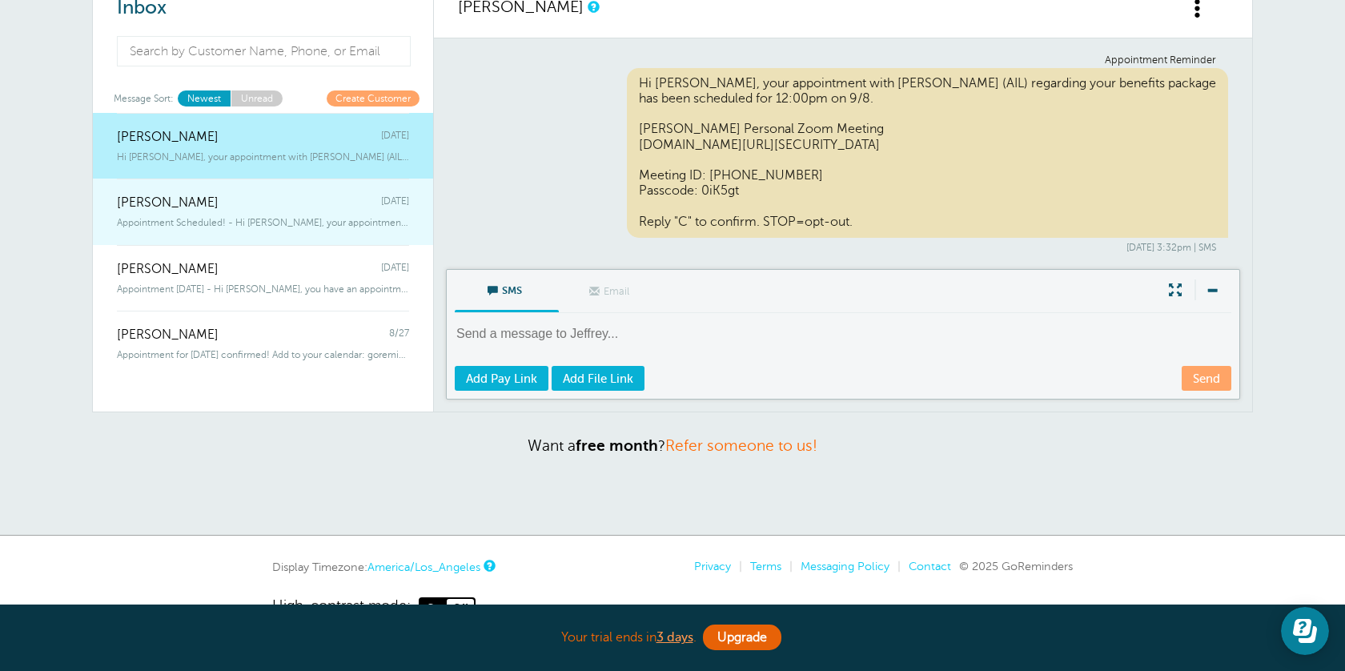
click at [322, 209] on div "Kayla Nadeau Thursday" at bounding box center [263, 195] width 292 height 32
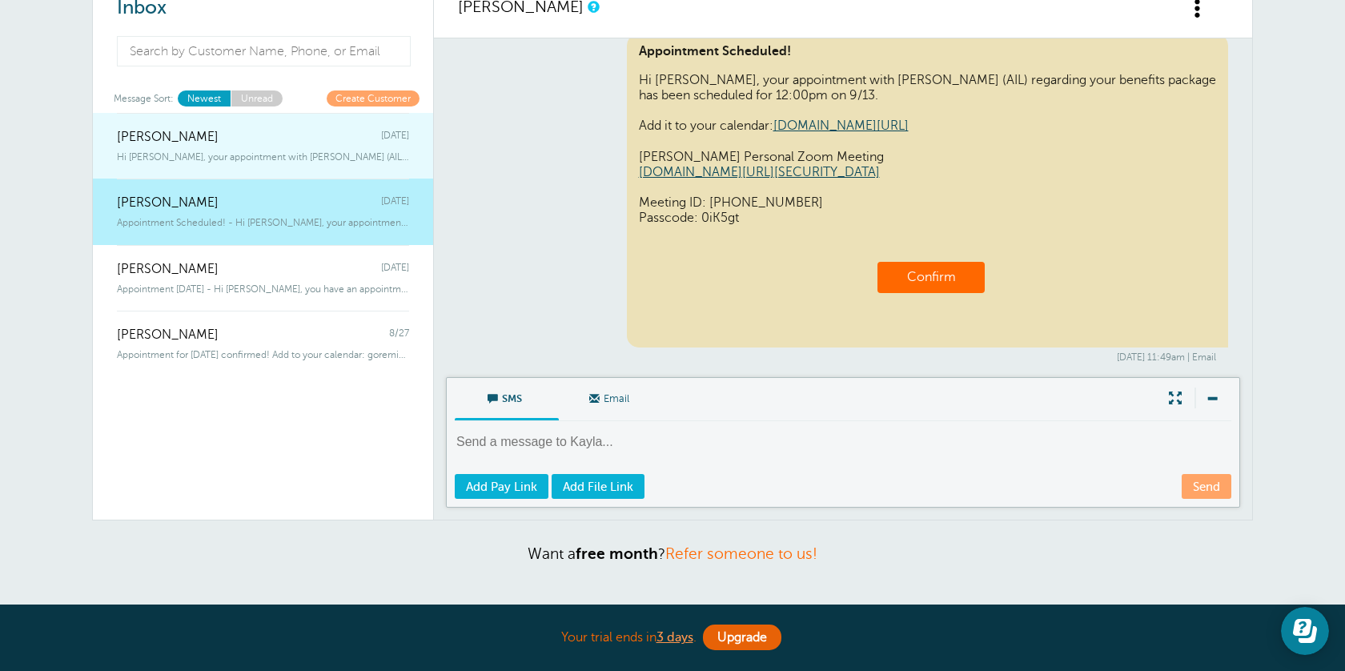
click at [320, 167] on link "Jeffrey Schneeweis Thursday Hi Jeffrey, your appointment with Adrian Salas (AIL…" at bounding box center [263, 146] width 340 height 66
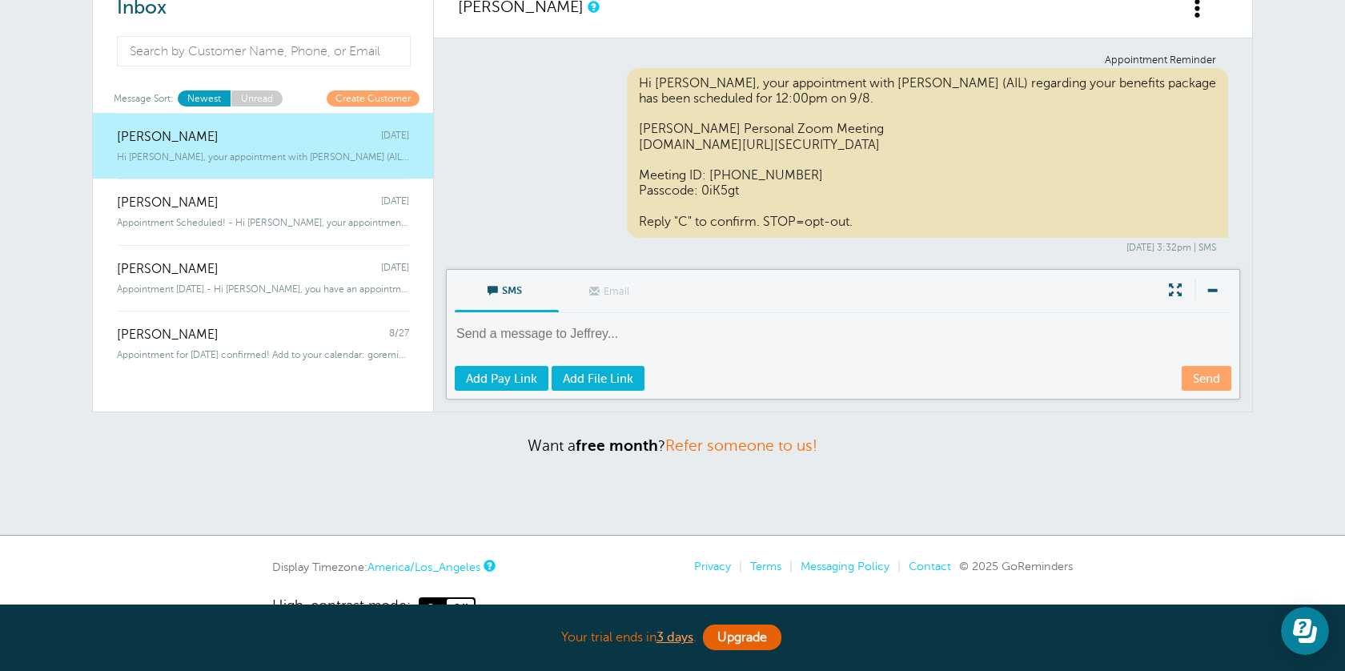
scroll to position [0, 0]
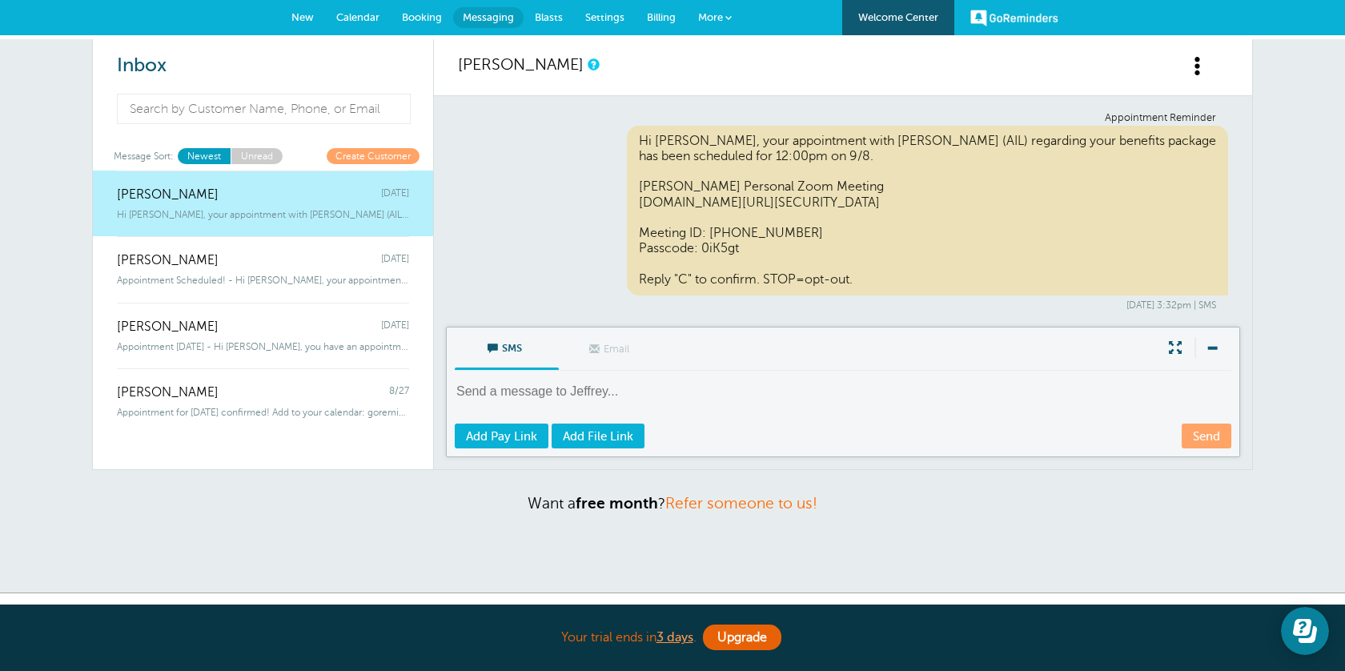
click at [608, 16] on span "Settings" at bounding box center [604, 17] width 39 height 12
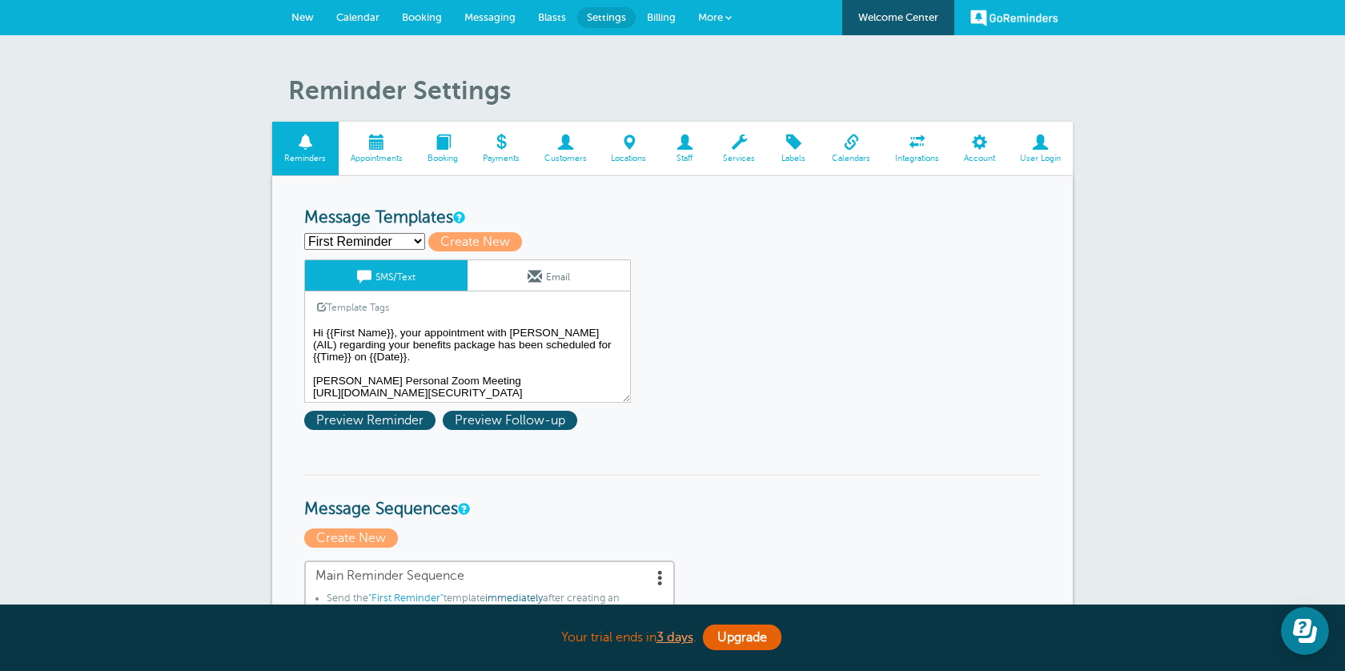
click at [490, 20] on span "Messaging" at bounding box center [489, 17] width 51 height 12
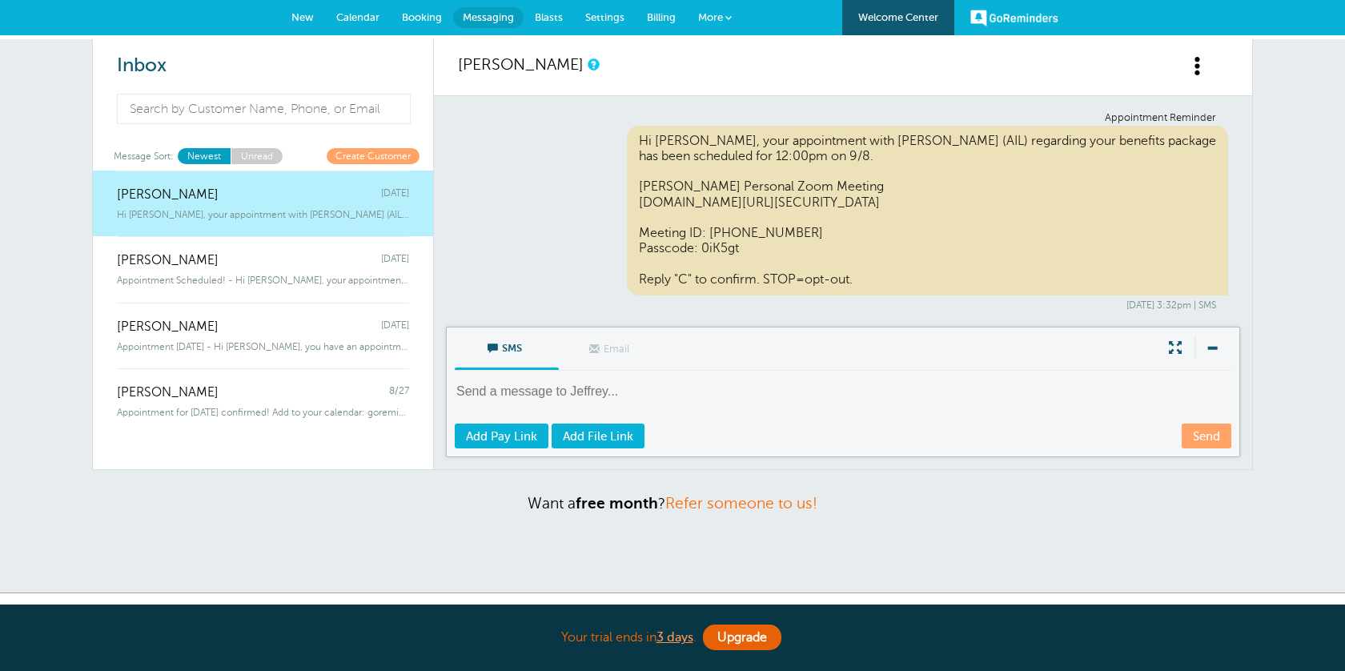
click at [565, 393] on textarea at bounding box center [845, 402] width 780 height 39
type textarea "Hello, please reply "C" to confirm appointment. Or "STOP" to opt out."
click at [1211, 434] on link "Send" at bounding box center [1207, 436] width 50 height 25
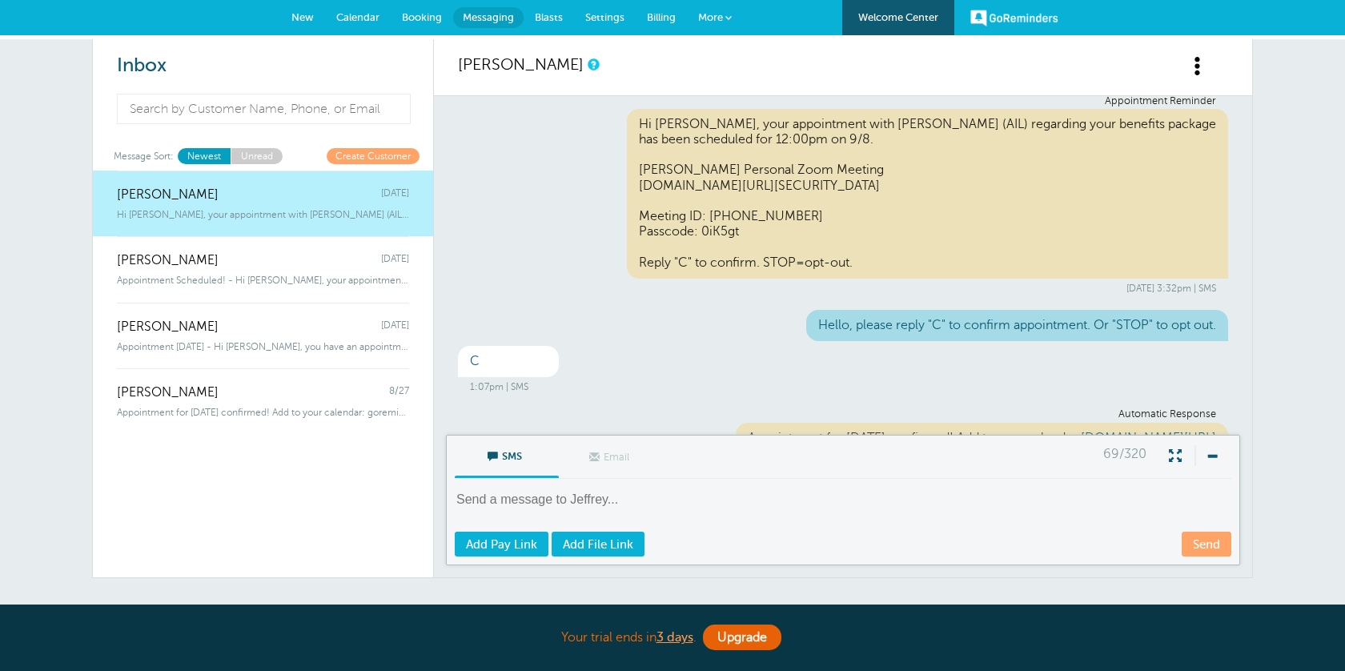
scroll to position [11, 0]
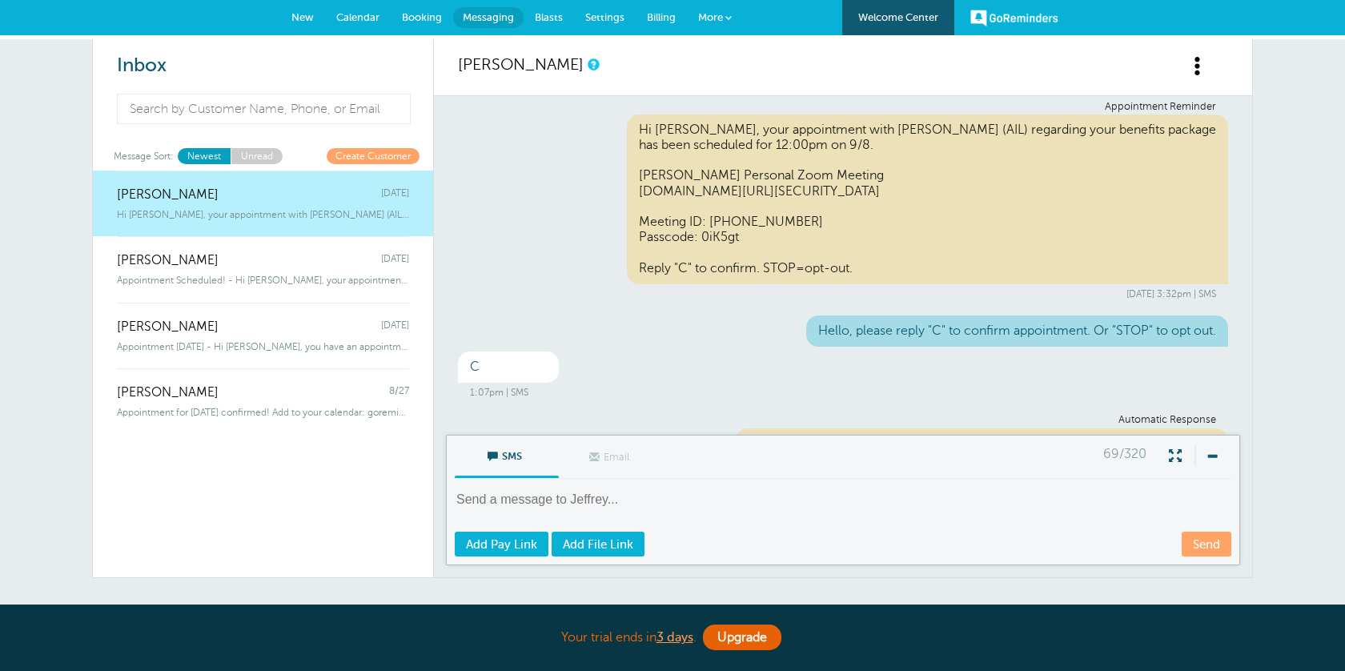
click at [373, 15] on span "Calendar" at bounding box center [357, 17] width 43 height 12
